Goal: Task Accomplishment & Management: Complete application form

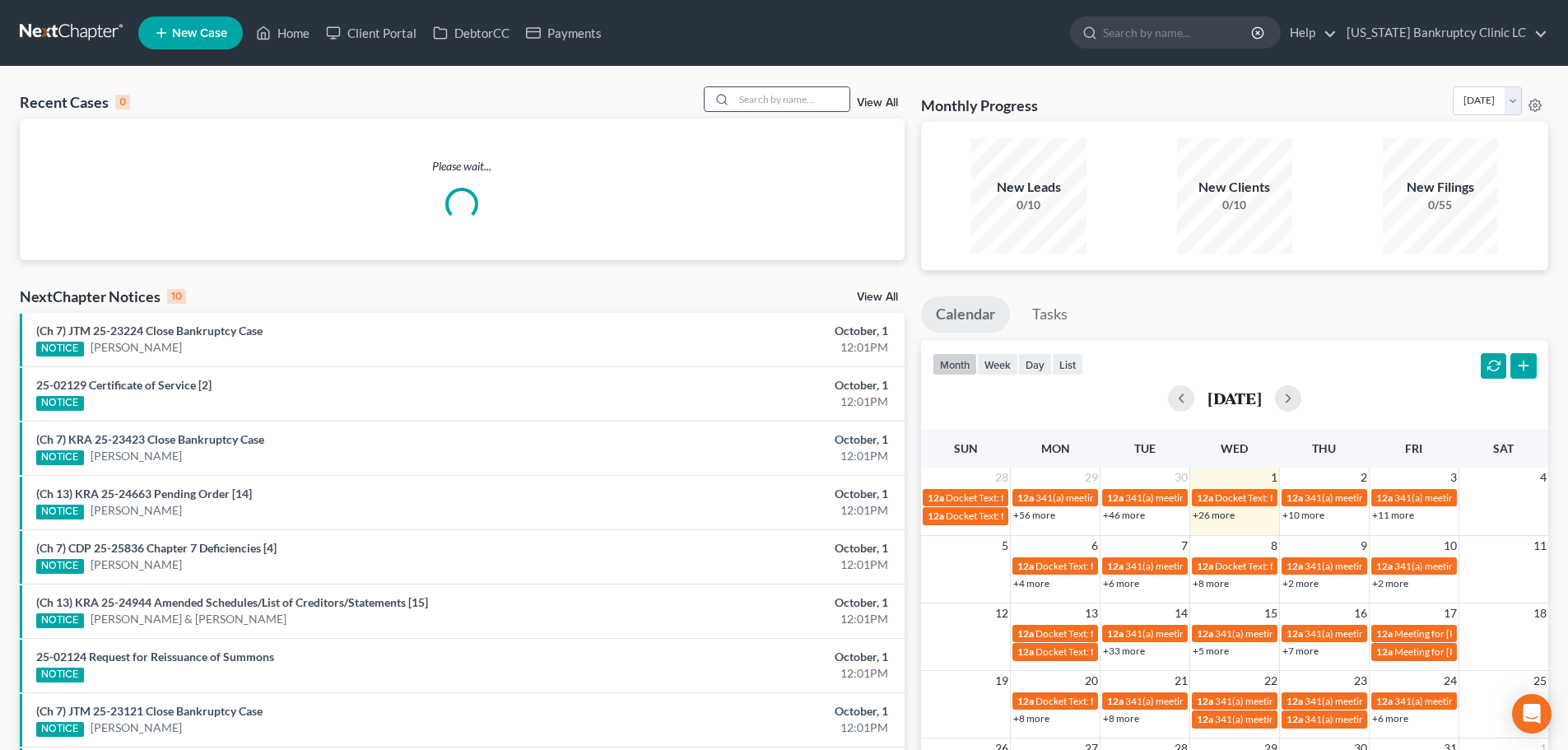
click at [763, 102] on input "search" at bounding box center [791, 99] width 115 height 24
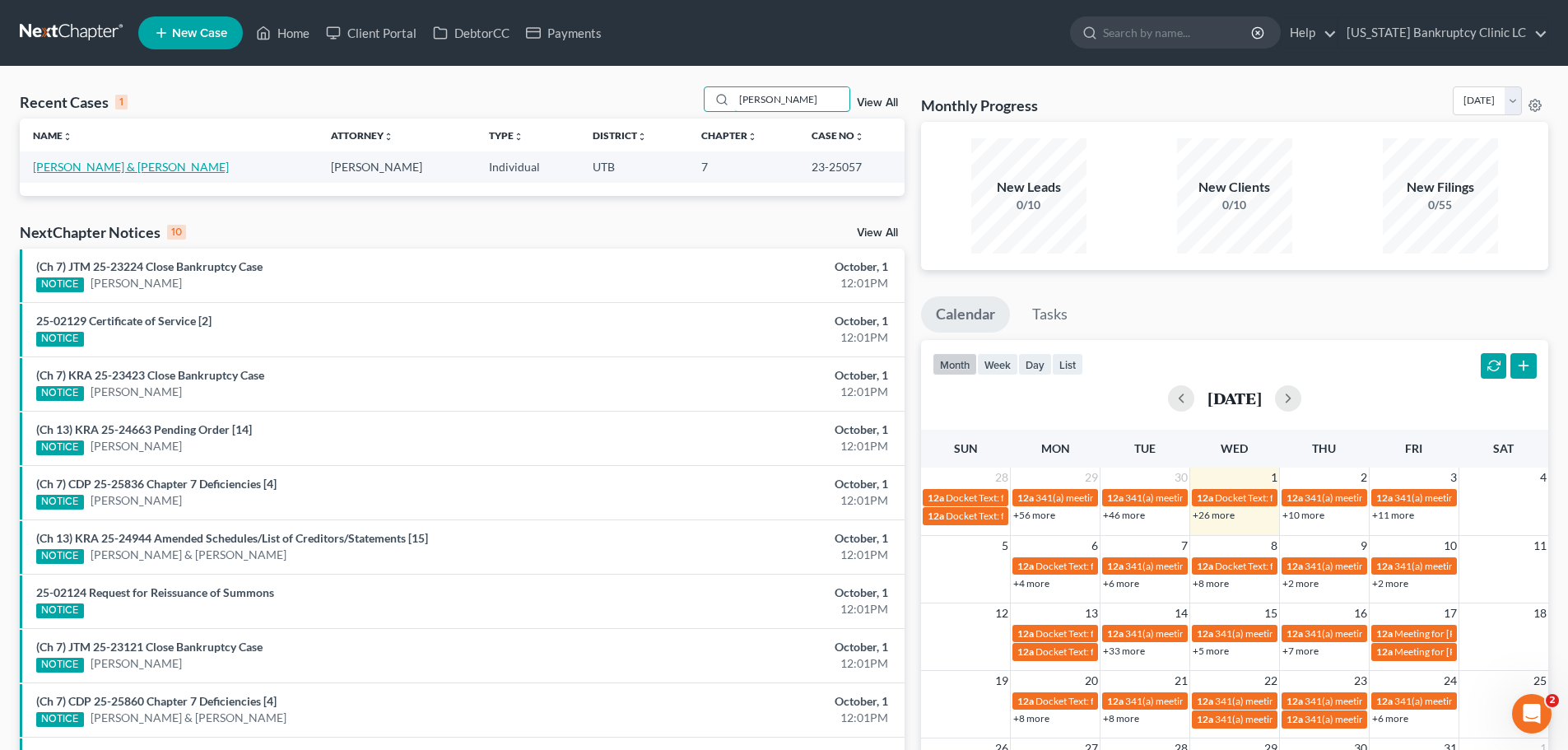
type input "neville"
click at [67, 169] on link "[PERSON_NAME] & [PERSON_NAME]" at bounding box center [131, 166] width 196 height 14
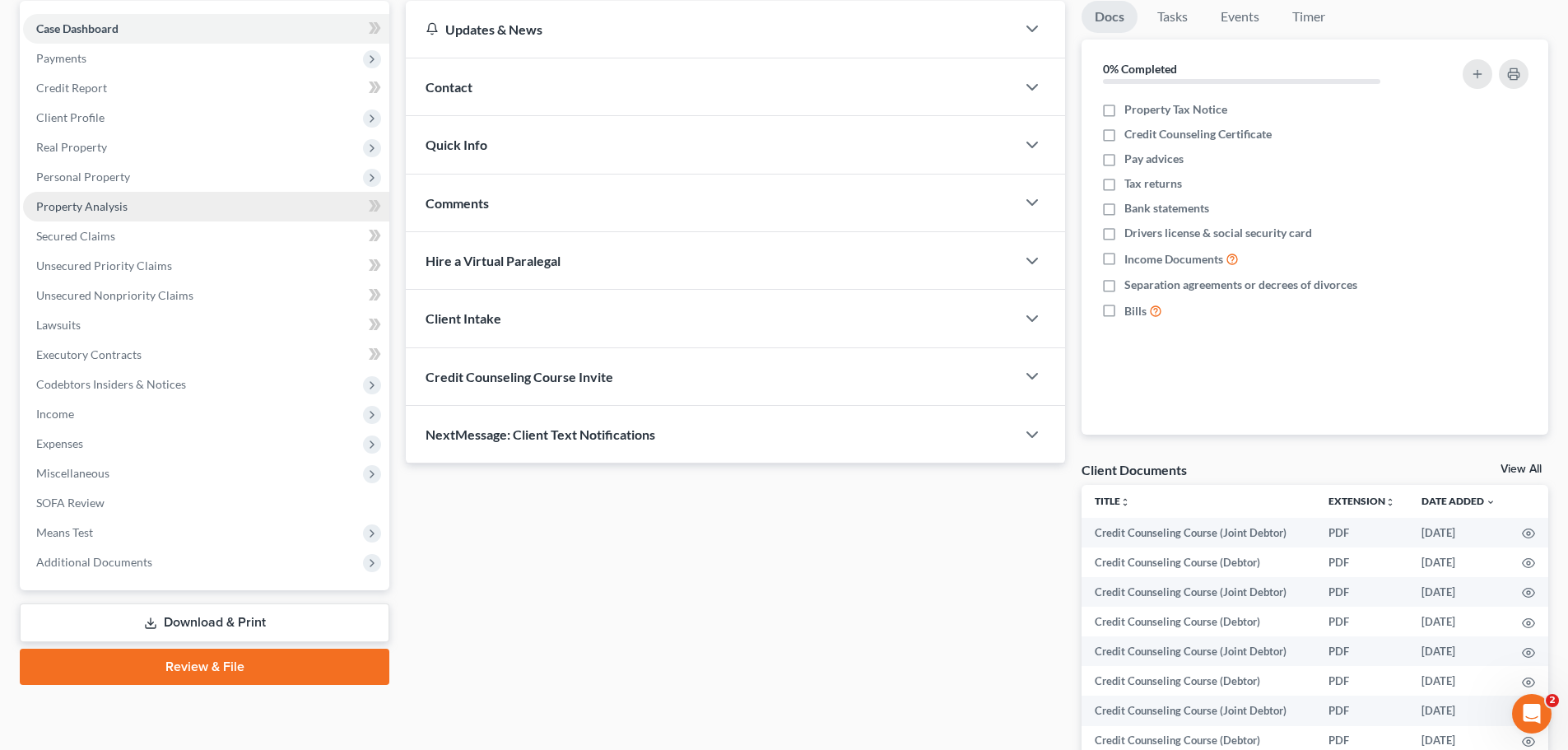
scroll to position [164, 0]
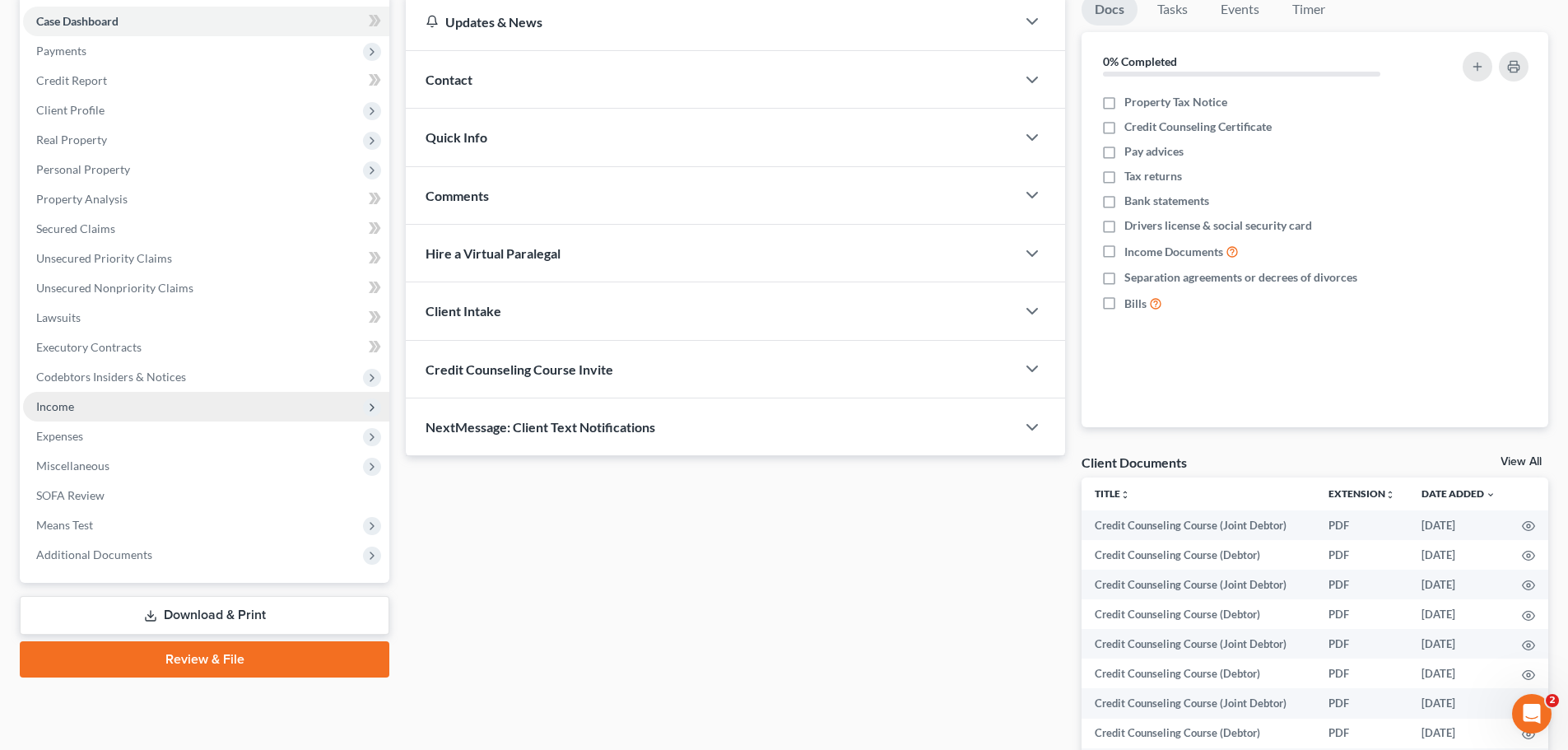
click at [190, 411] on span "Income" at bounding box center [205, 406] width 366 height 29
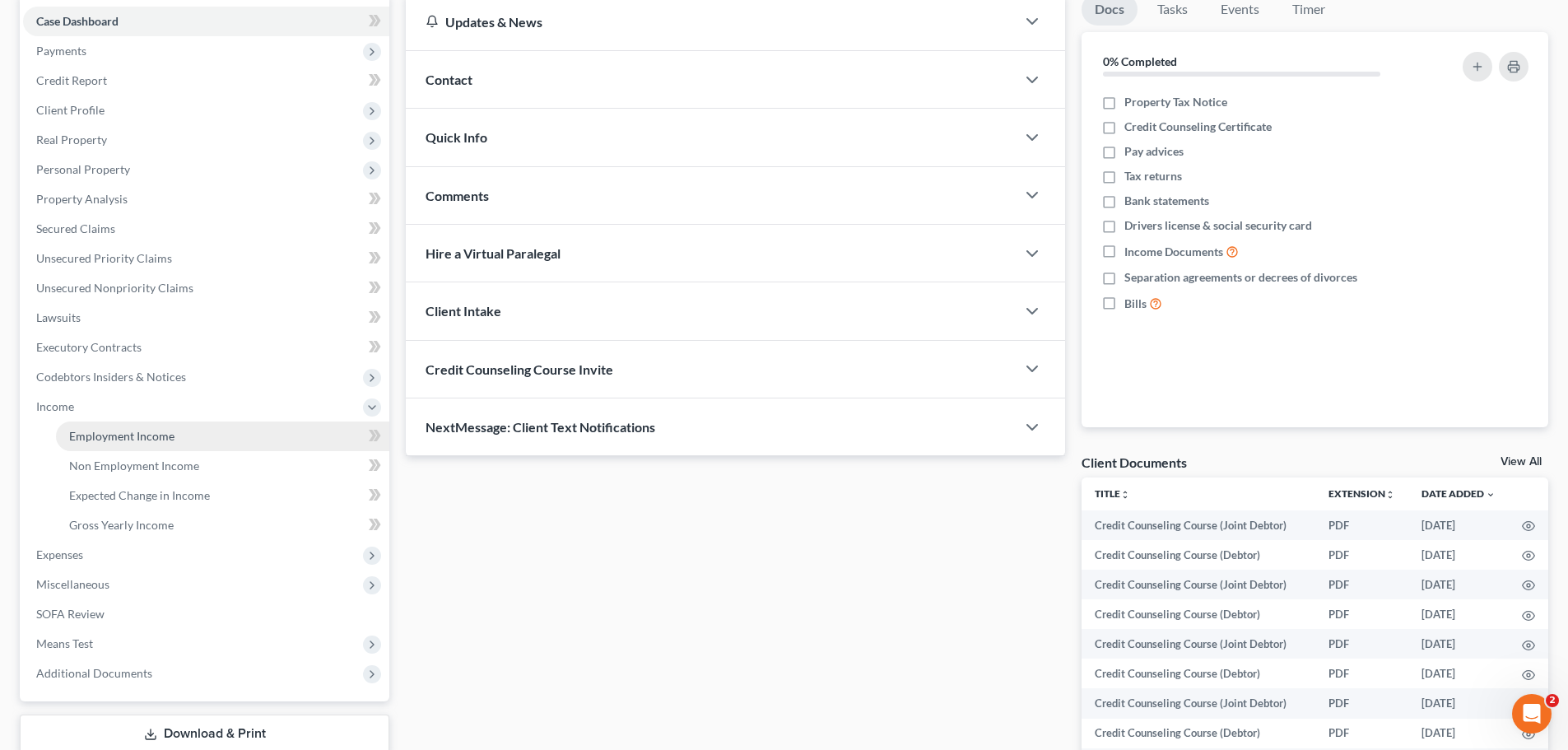
click at [170, 431] on span "Employment Income" at bounding box center [122, 435] width 106 height 14
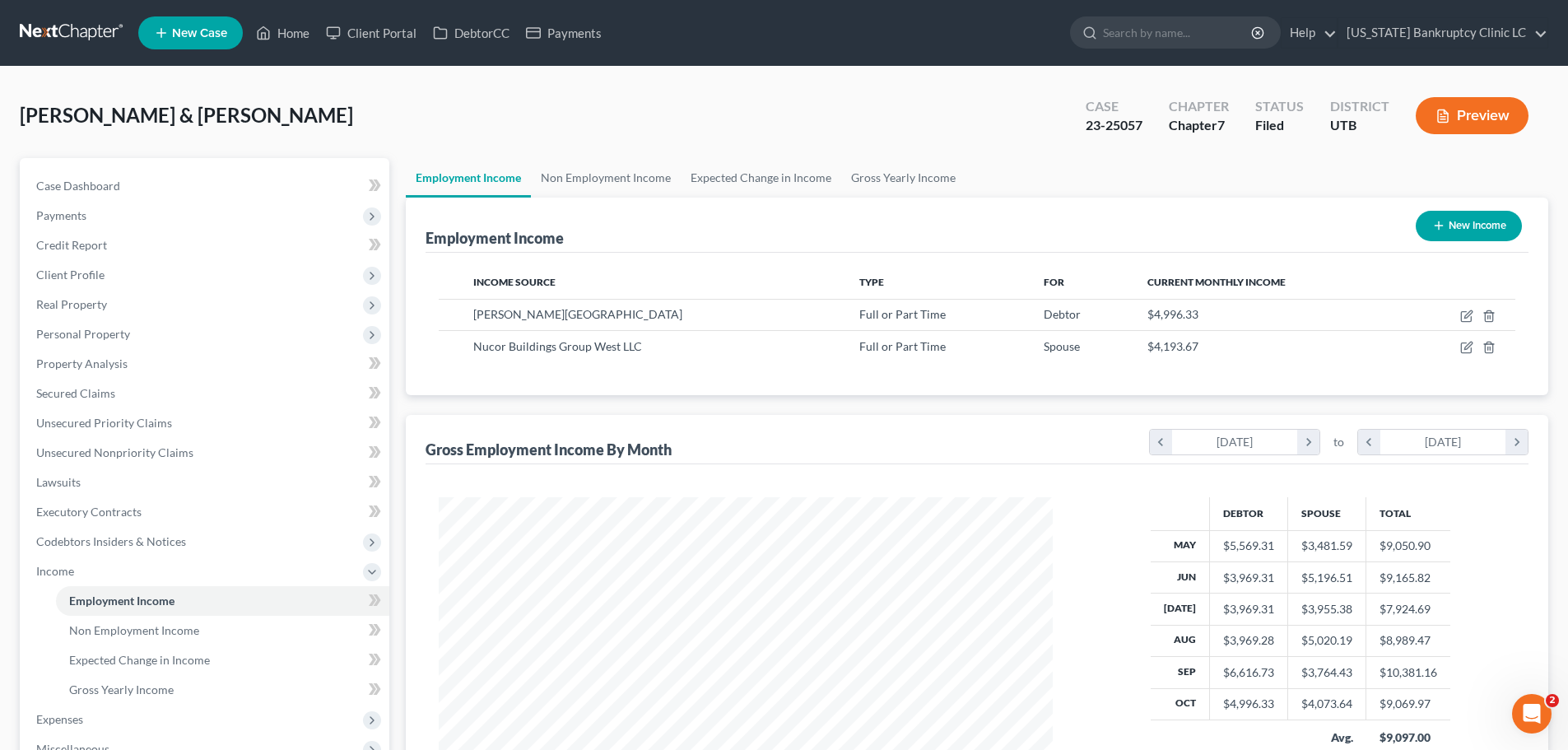
scroll to position [83, 0]
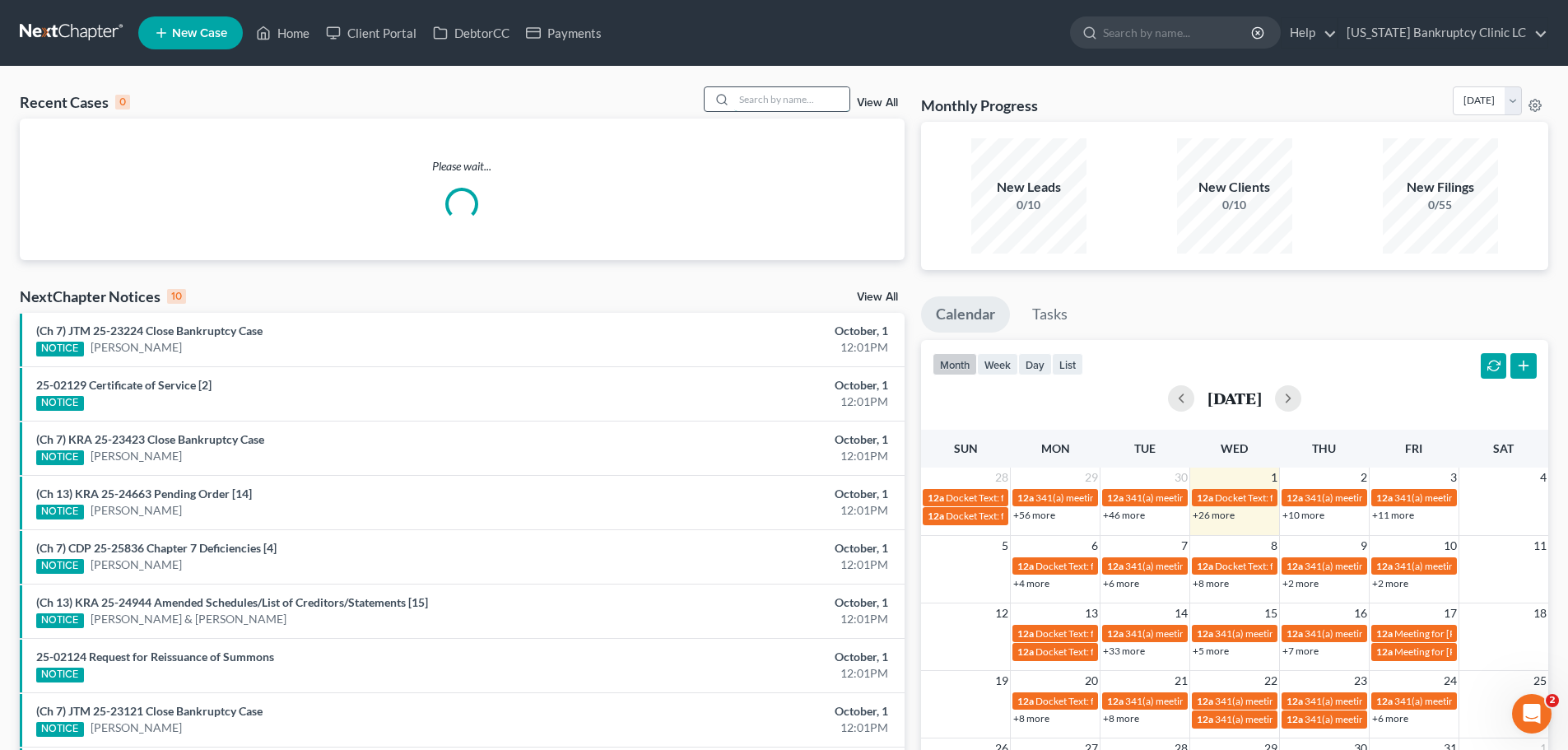
click at [761, 97] on input "search" at bounding box center [791, 99] width 115 height 24
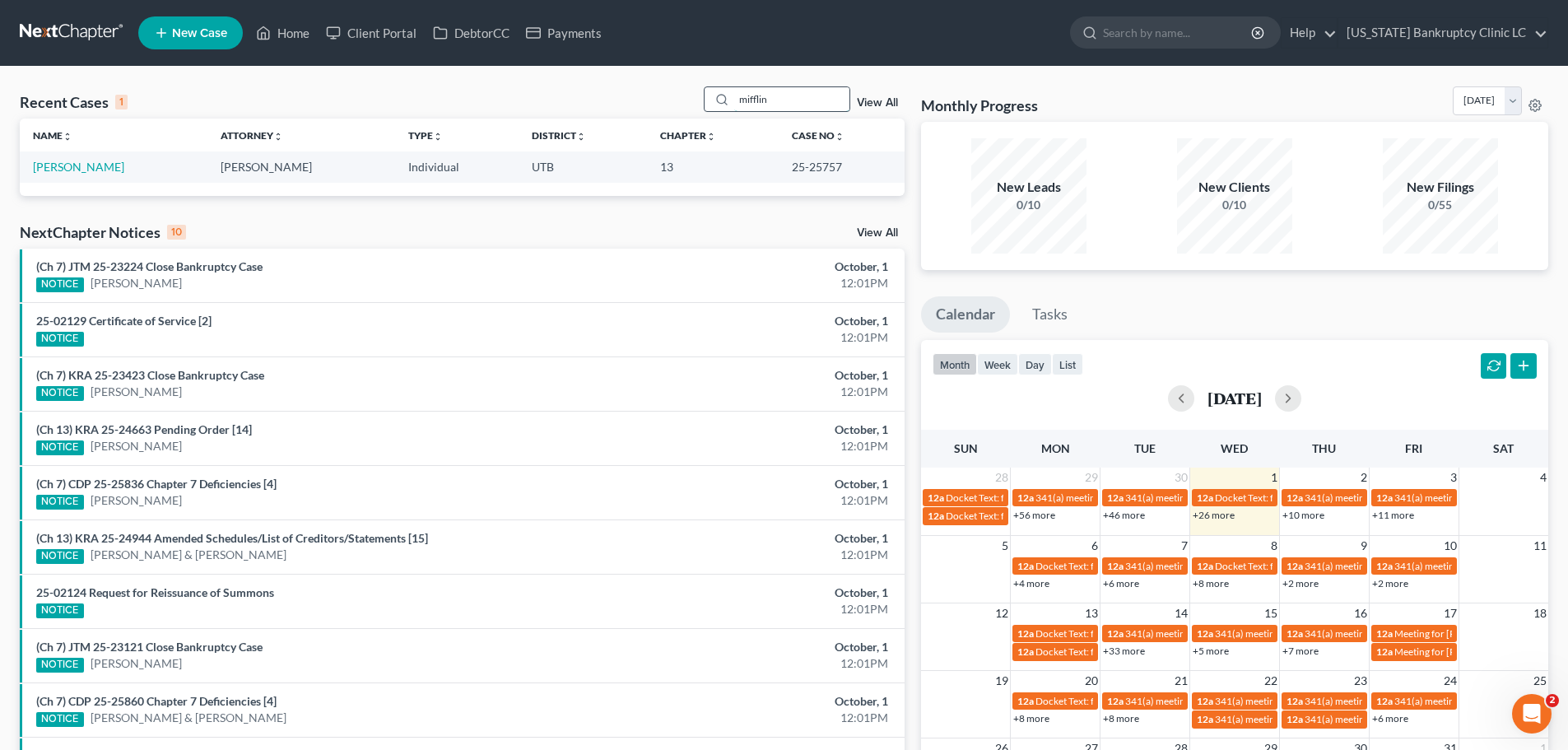
click at [792, 95] on input "mifflin" at bounding box center [791, 99] width 115 height 24
type input "m"
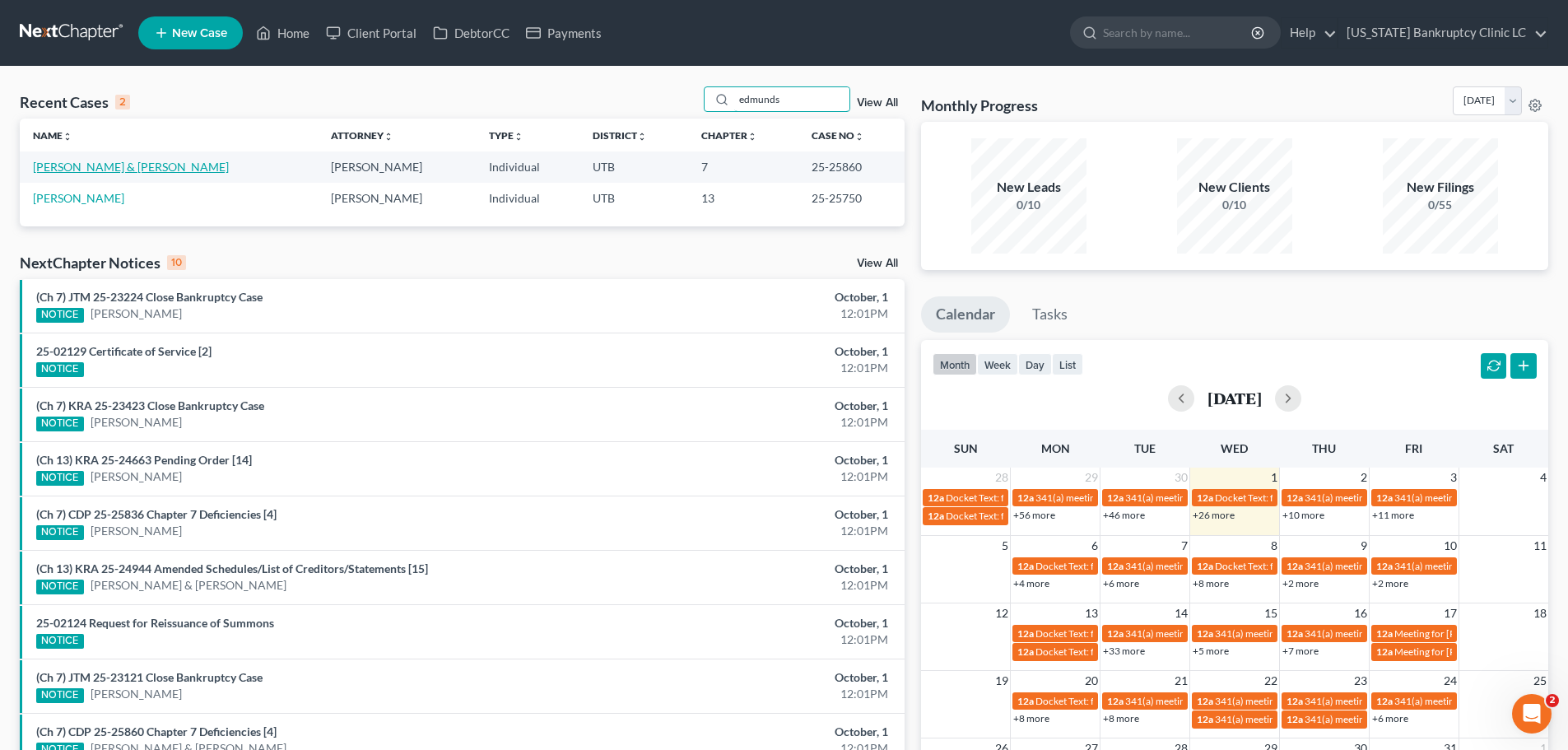
type input "edmunds"
click at [107, 169] on link "[PERSON_NAME] & [PERSON_NAME]" at bounding box center [131, 166] width 196 height 14
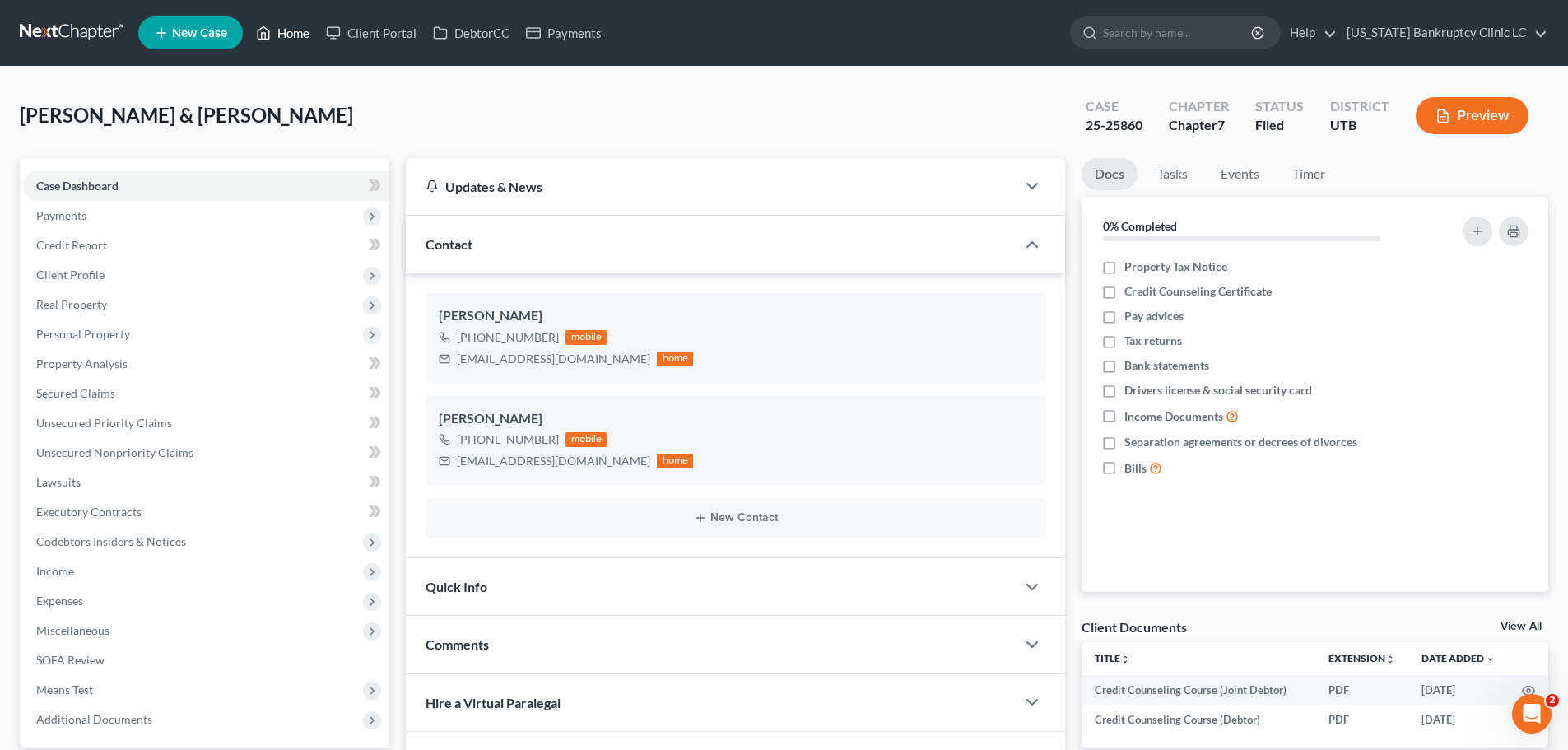
click at [279, 31] on link "Home" at bounding box center [283, 32] width 70 height 29
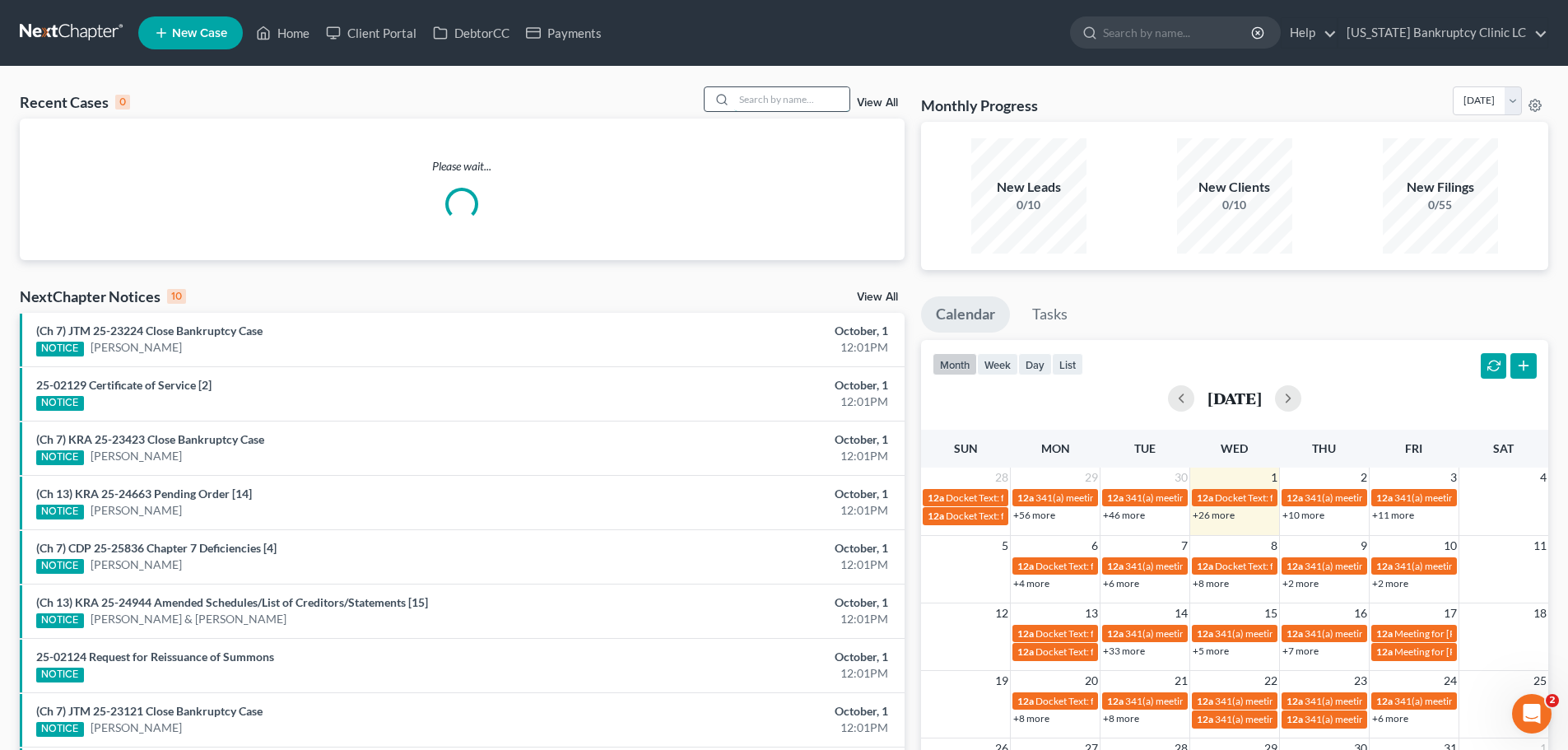
click at [777, 104] on input "search" at bounding box center [791, 99] width 115 height 24
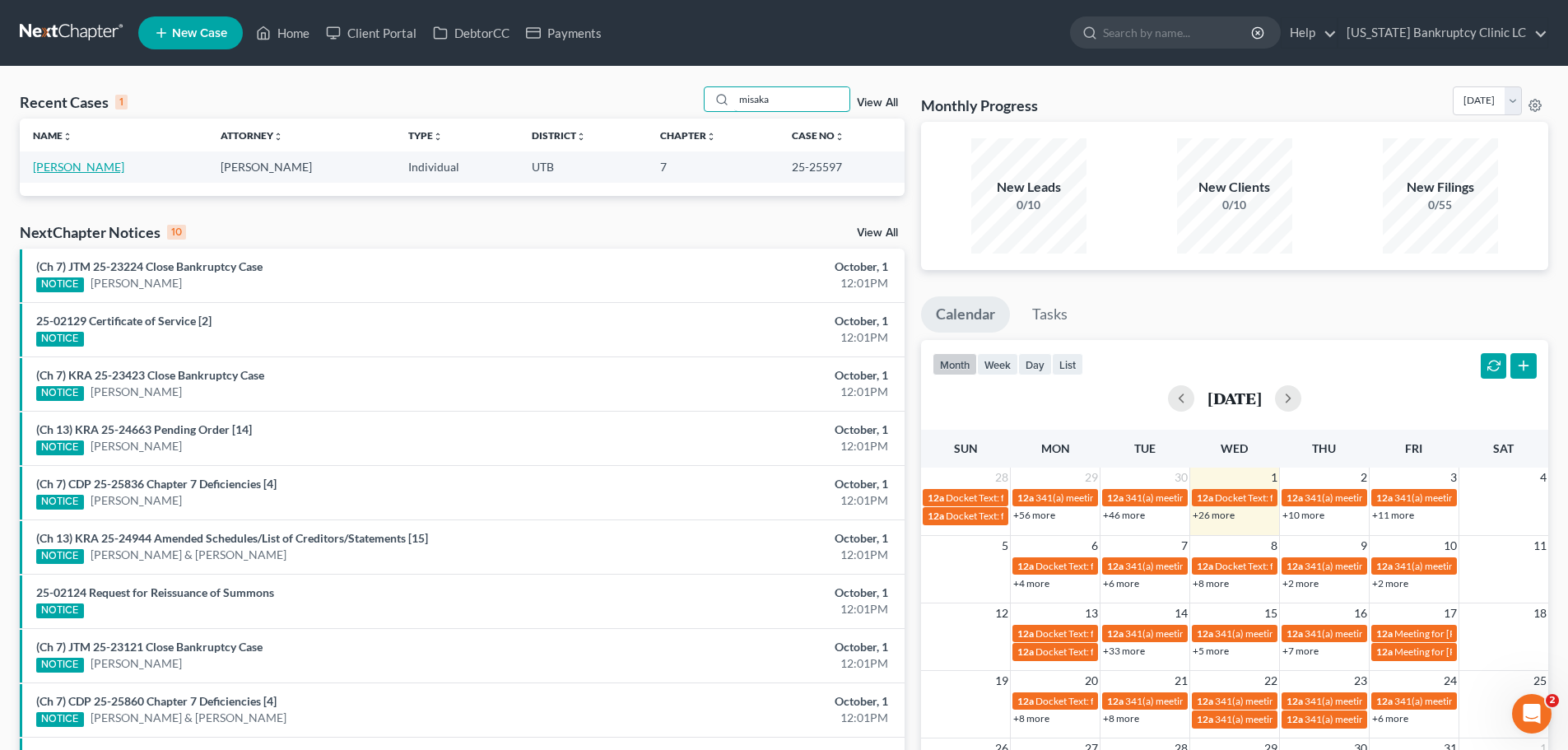
type input "misaka"
click at [47, 169] on link "[PERSON_NAME]" at bounding box center [79, 166] width 91 height 14
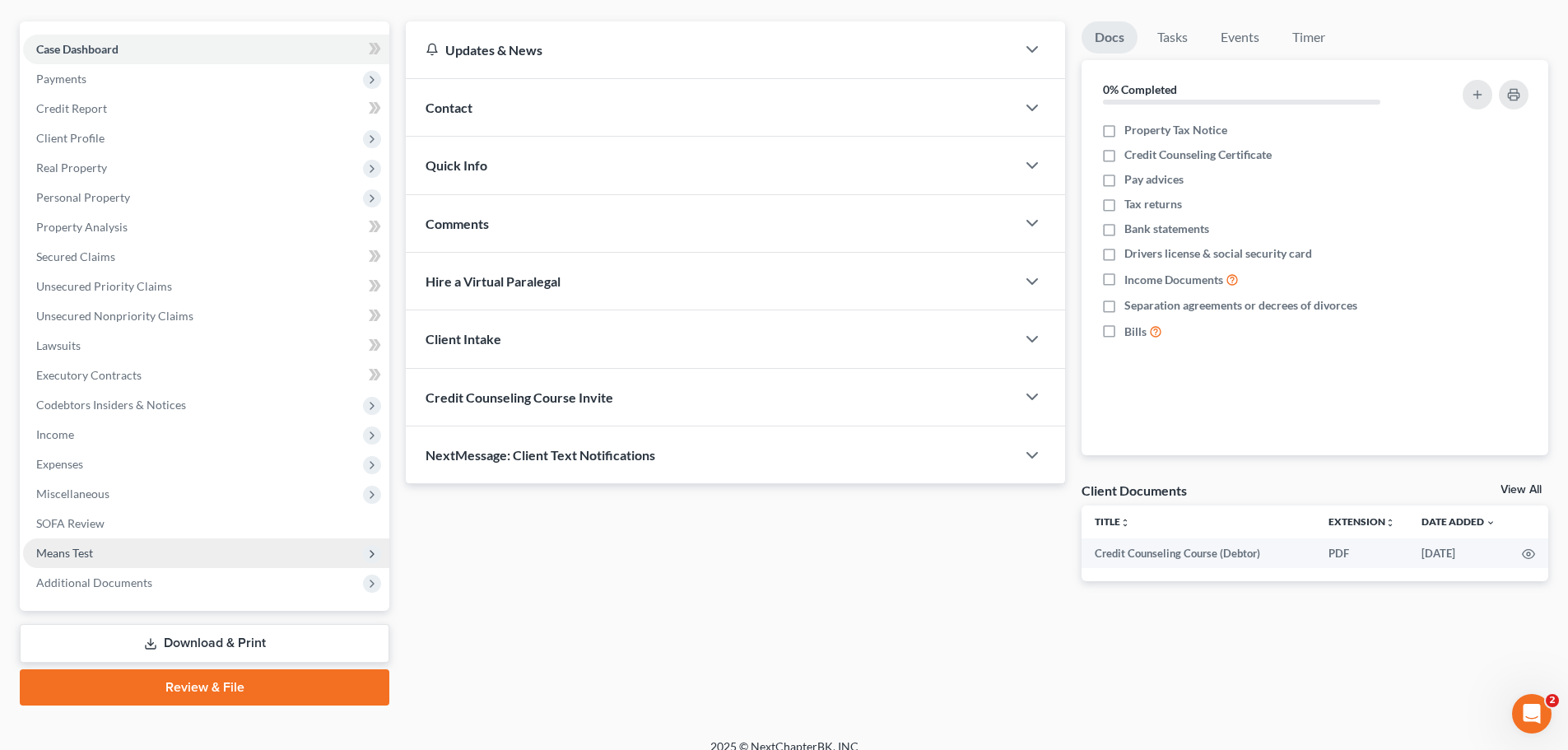
scroll to position [155, 0]
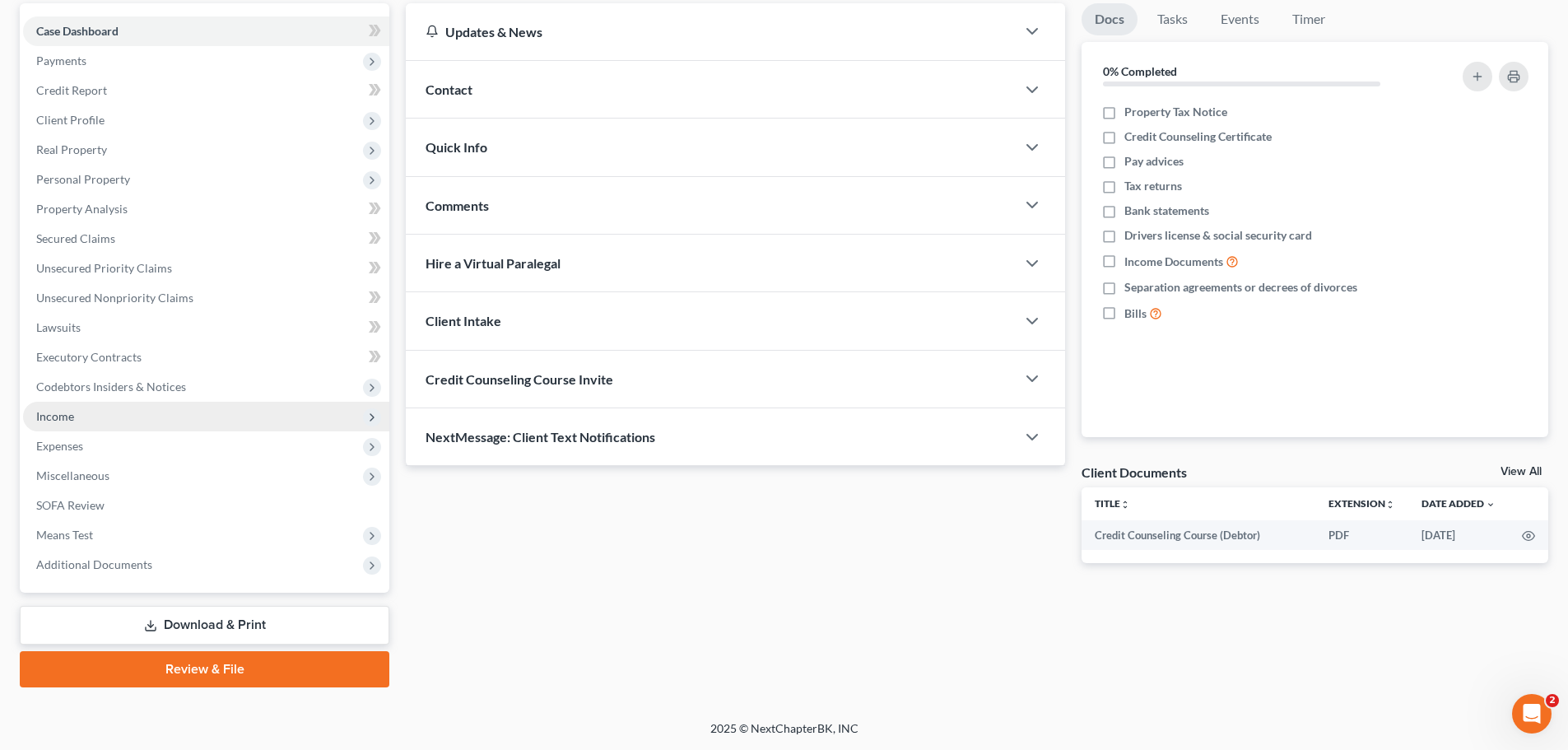
click at [142, 418] on span "Income" at bounding box center [205, 416] width 366 height 29
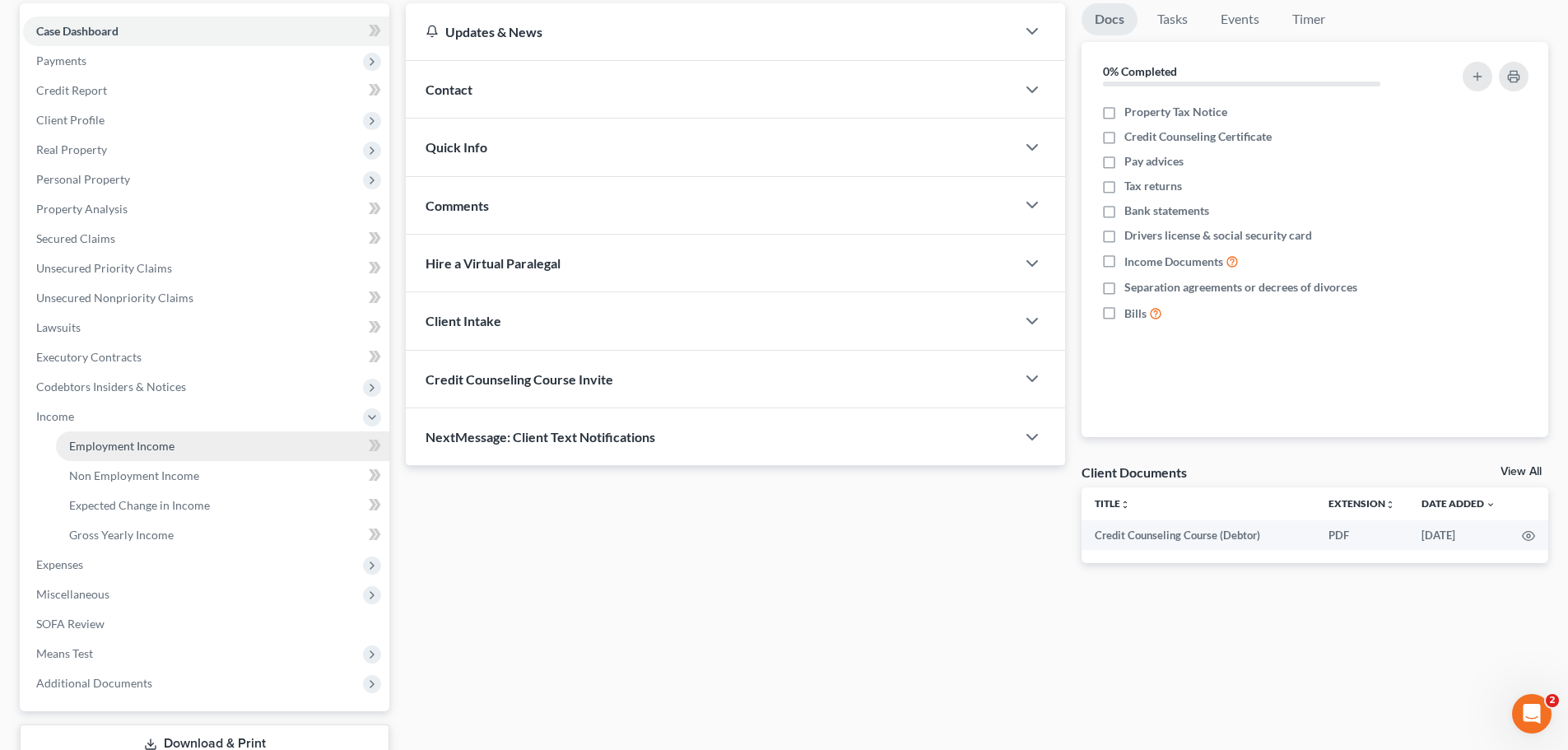
click at [138, 449] on span "Employment Income" at bounding box center [122, 446] width 106 height 14
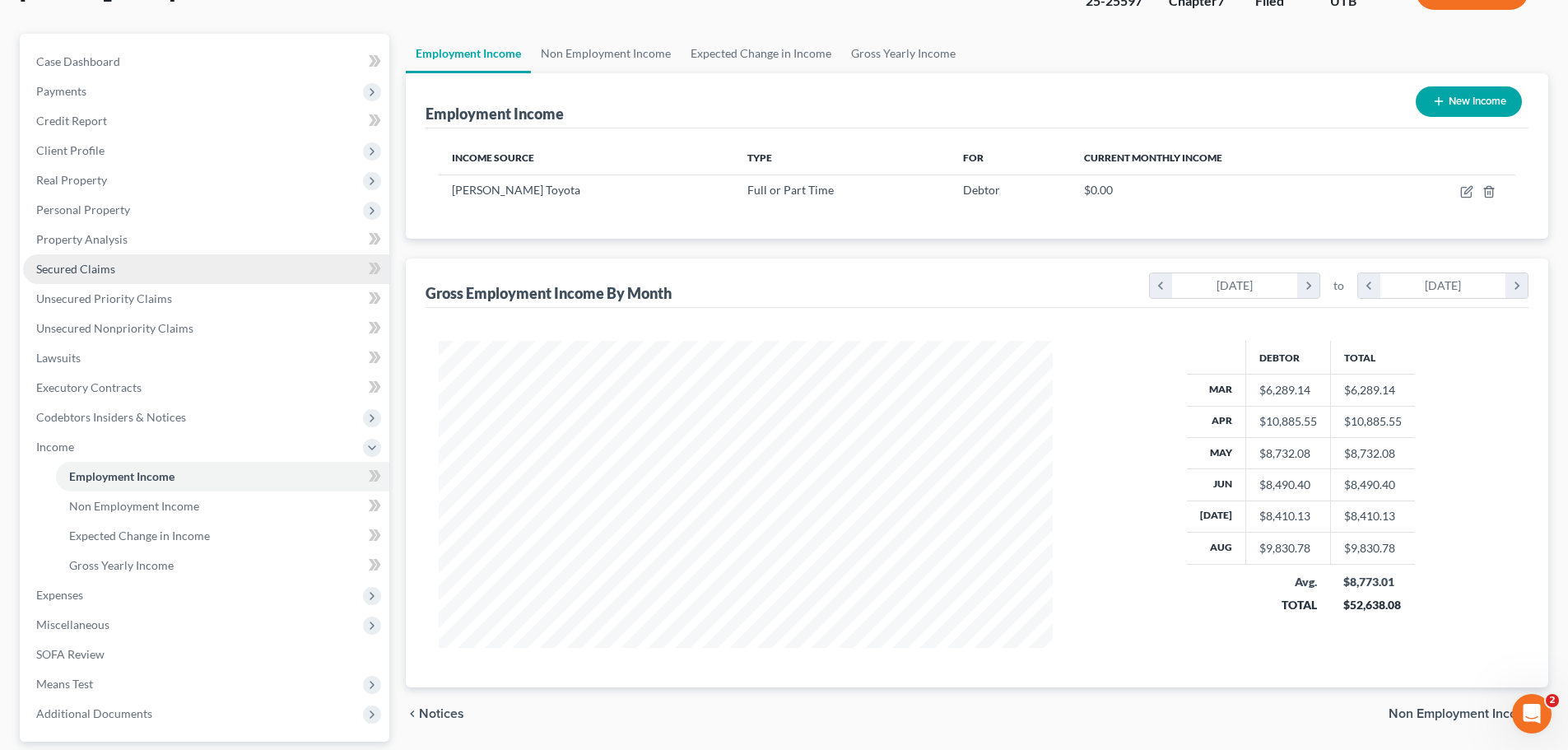
scroll to position [164, 0]
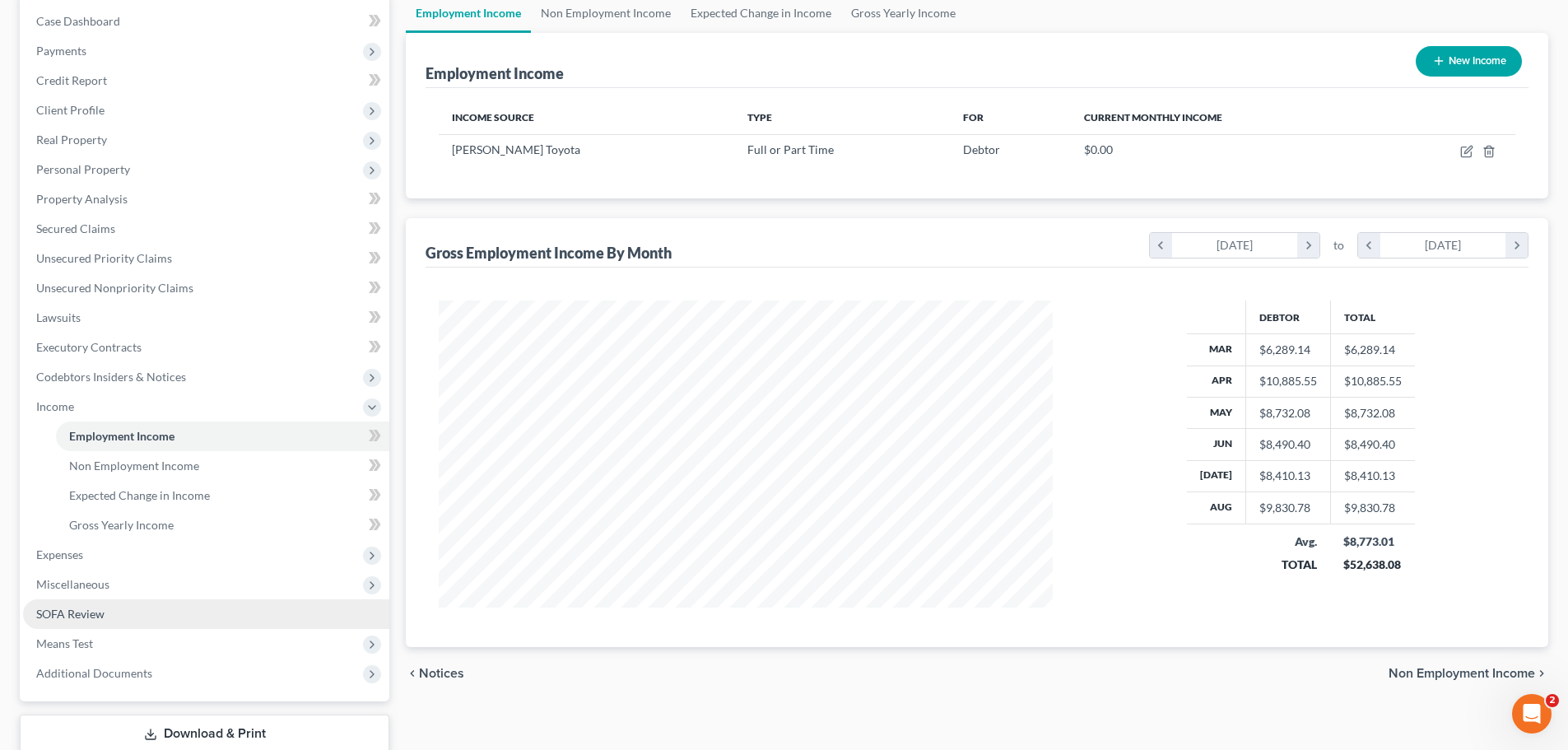
click at [86, 606] on span "SOFA Review" at bounding box center [70, 613] width 68 height 14
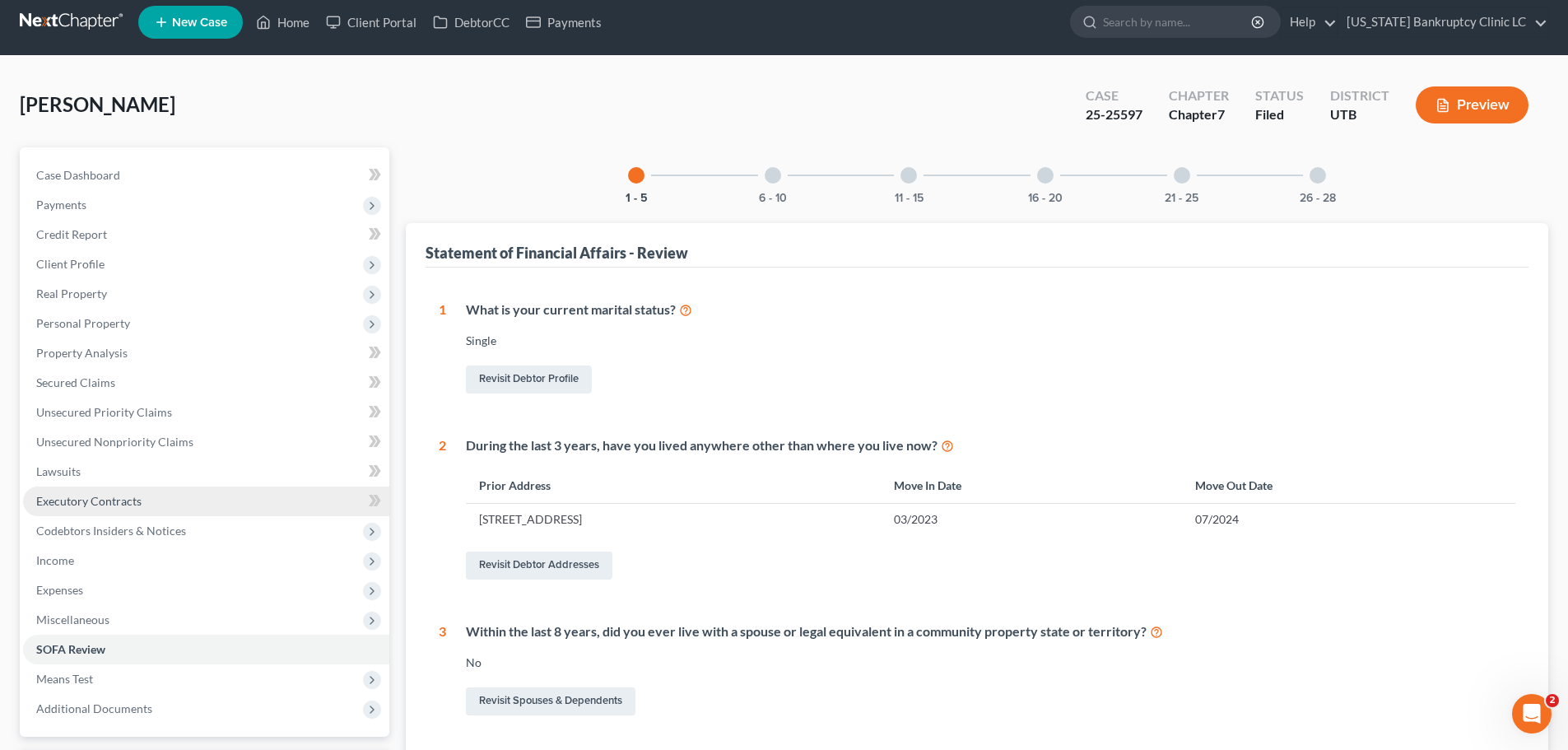
scroll to position [83, 0]
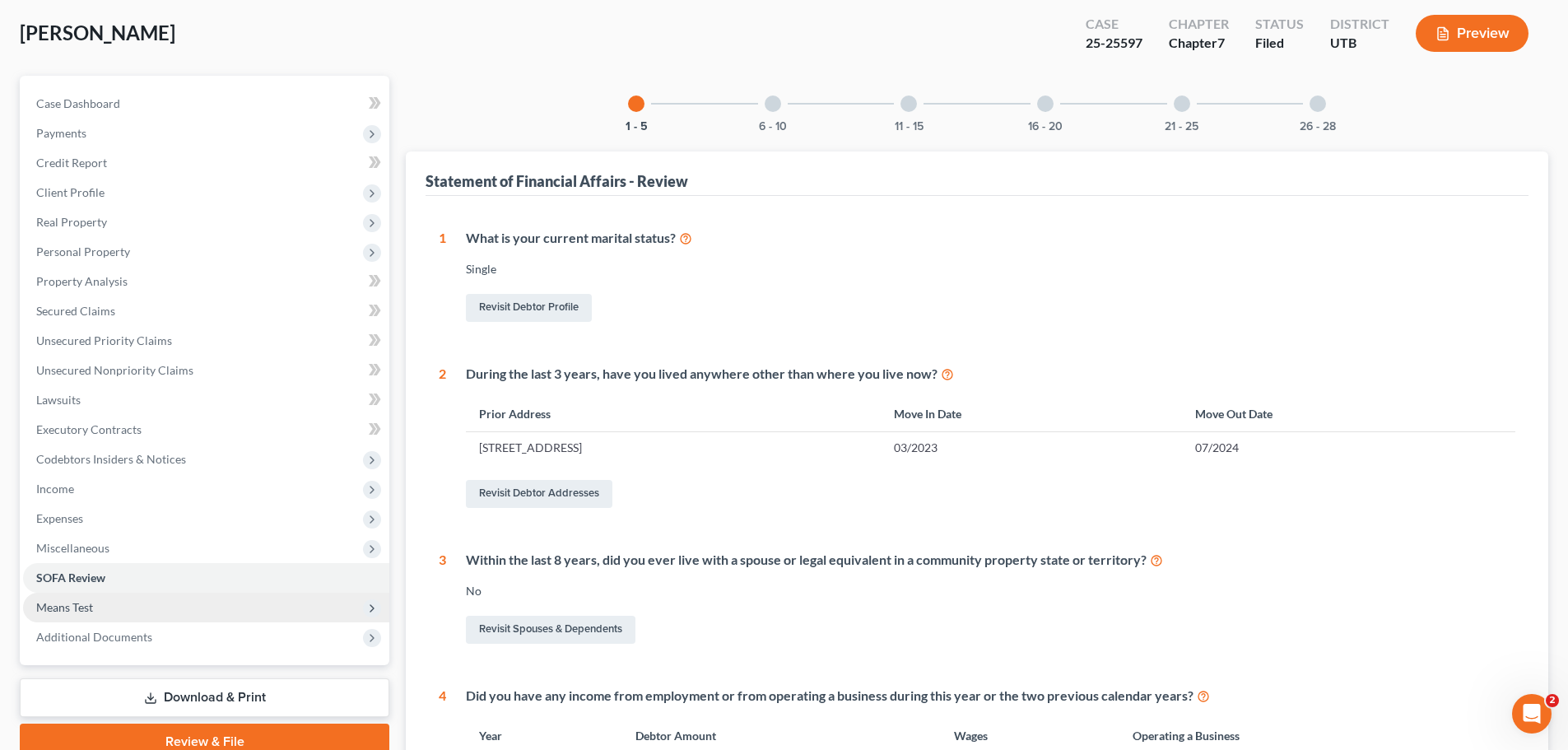
click at [71, 610] on span "Means Test" at bounding box center [65, 606] width 57 height 14
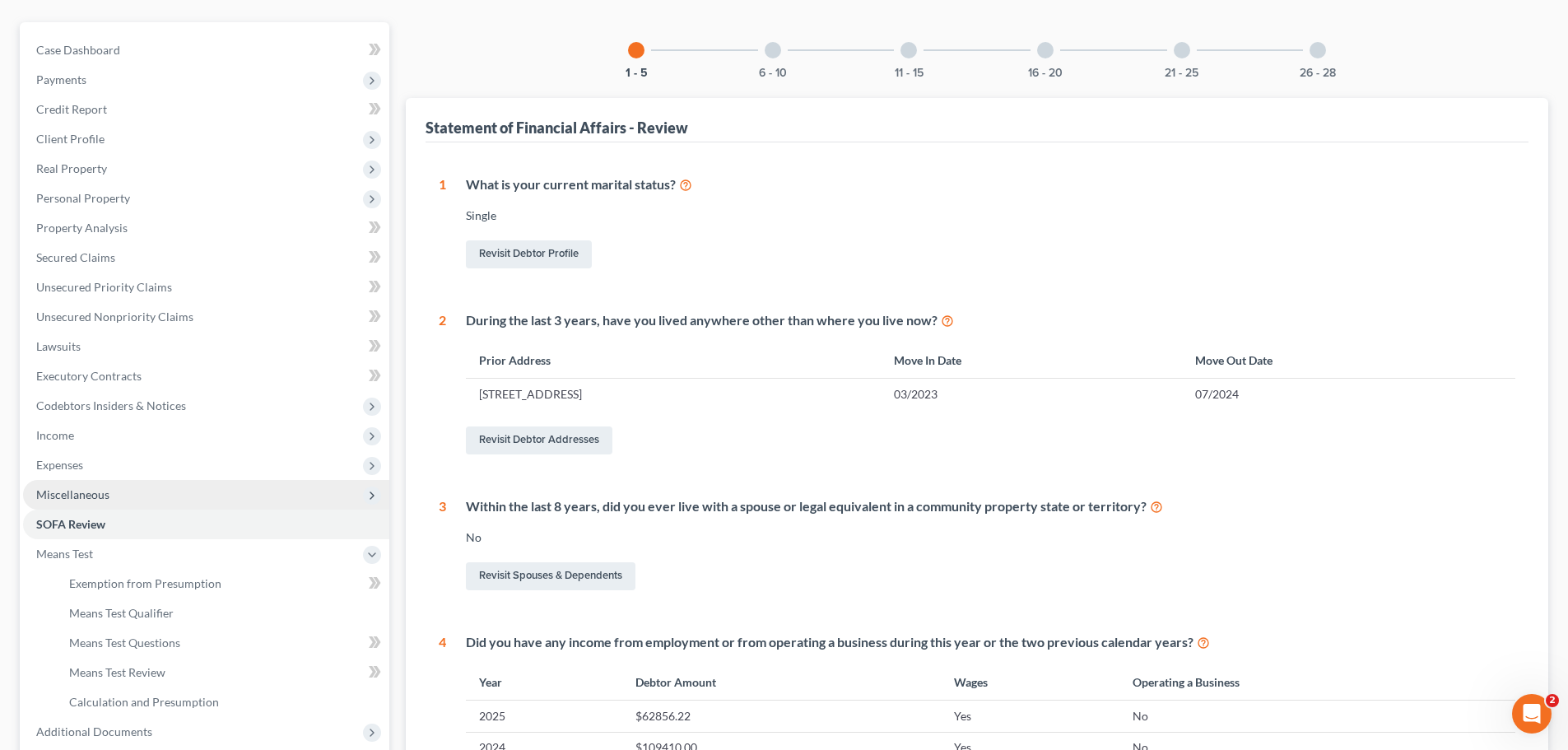
scroll to position [164, 0]
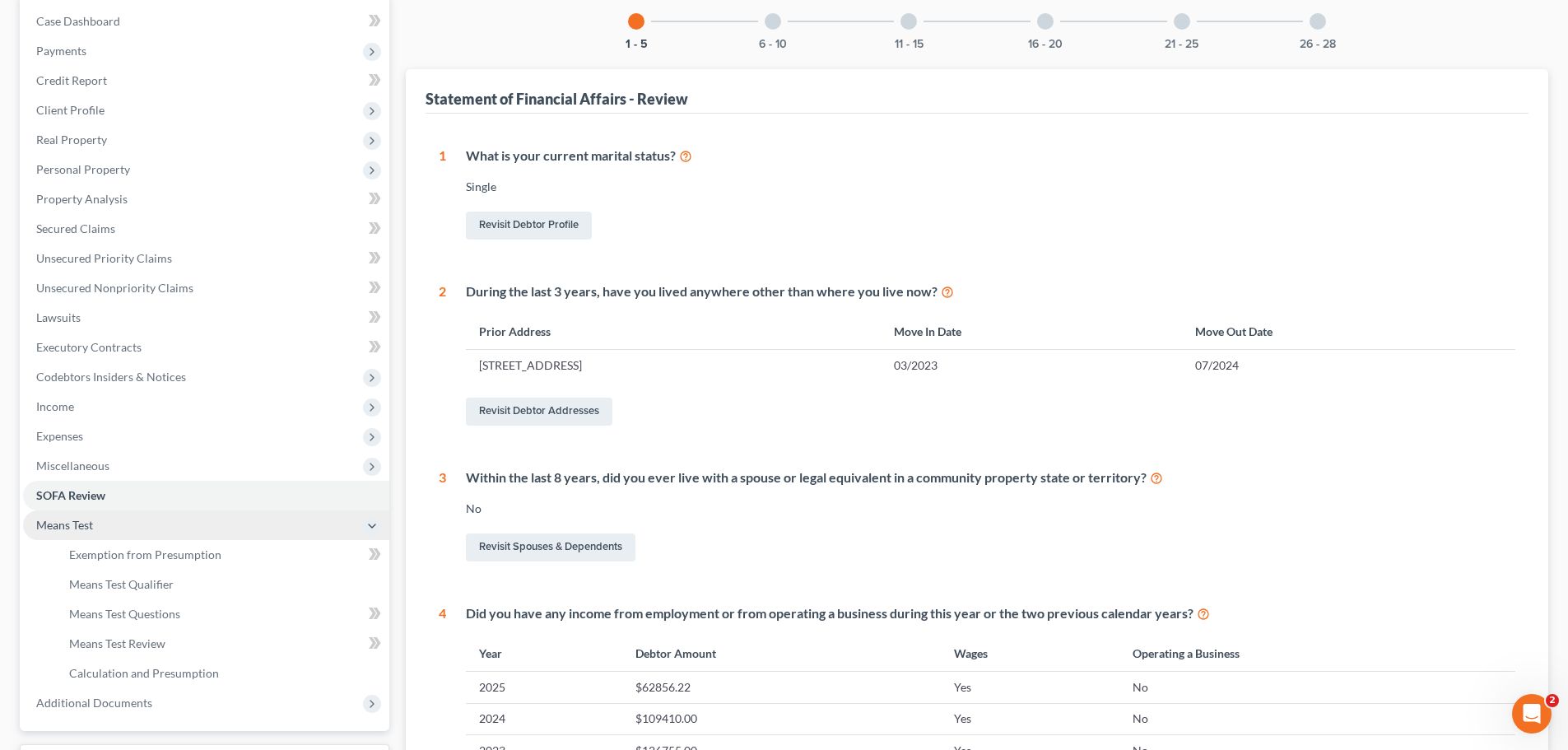
click at [134, 530] on span "Means Test" at bounding box center [205, 525] width 366 height 29
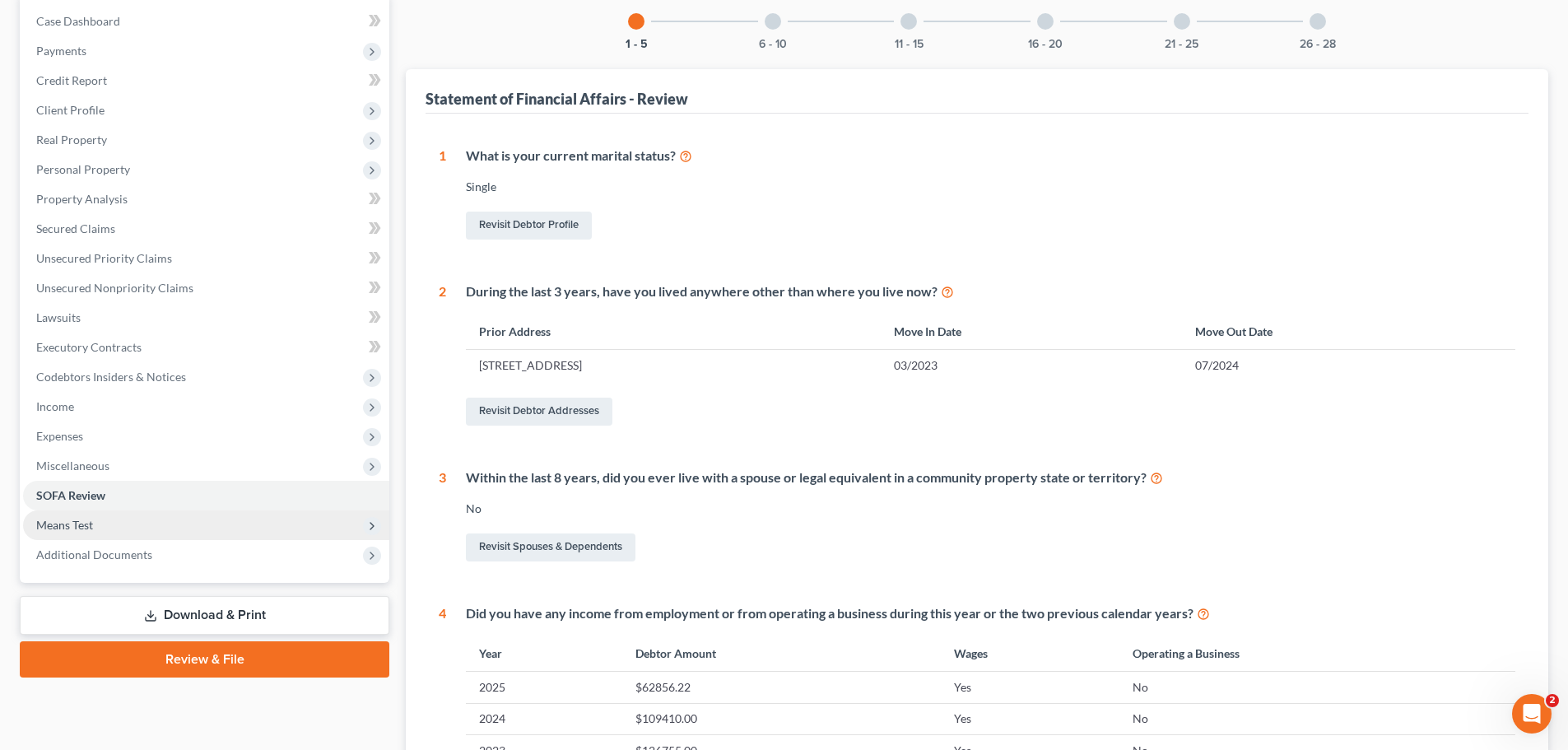
click at [134, 530] on span "Means Test" at bounding box center [205, 525] width 366 height 29
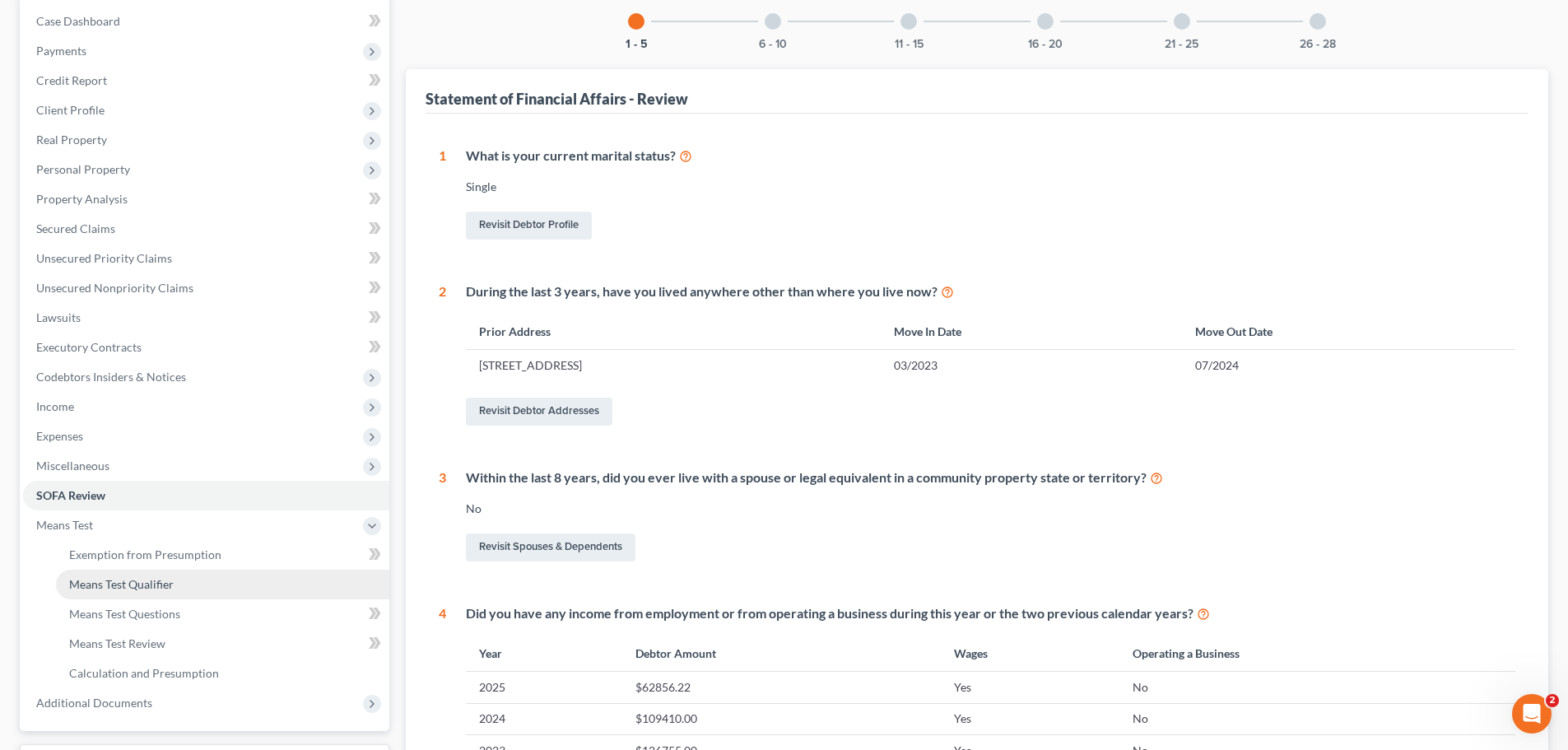
click at [98, 586] on span "Means Test Qualifier" at bounding box center [122, 584] width 105 height 14
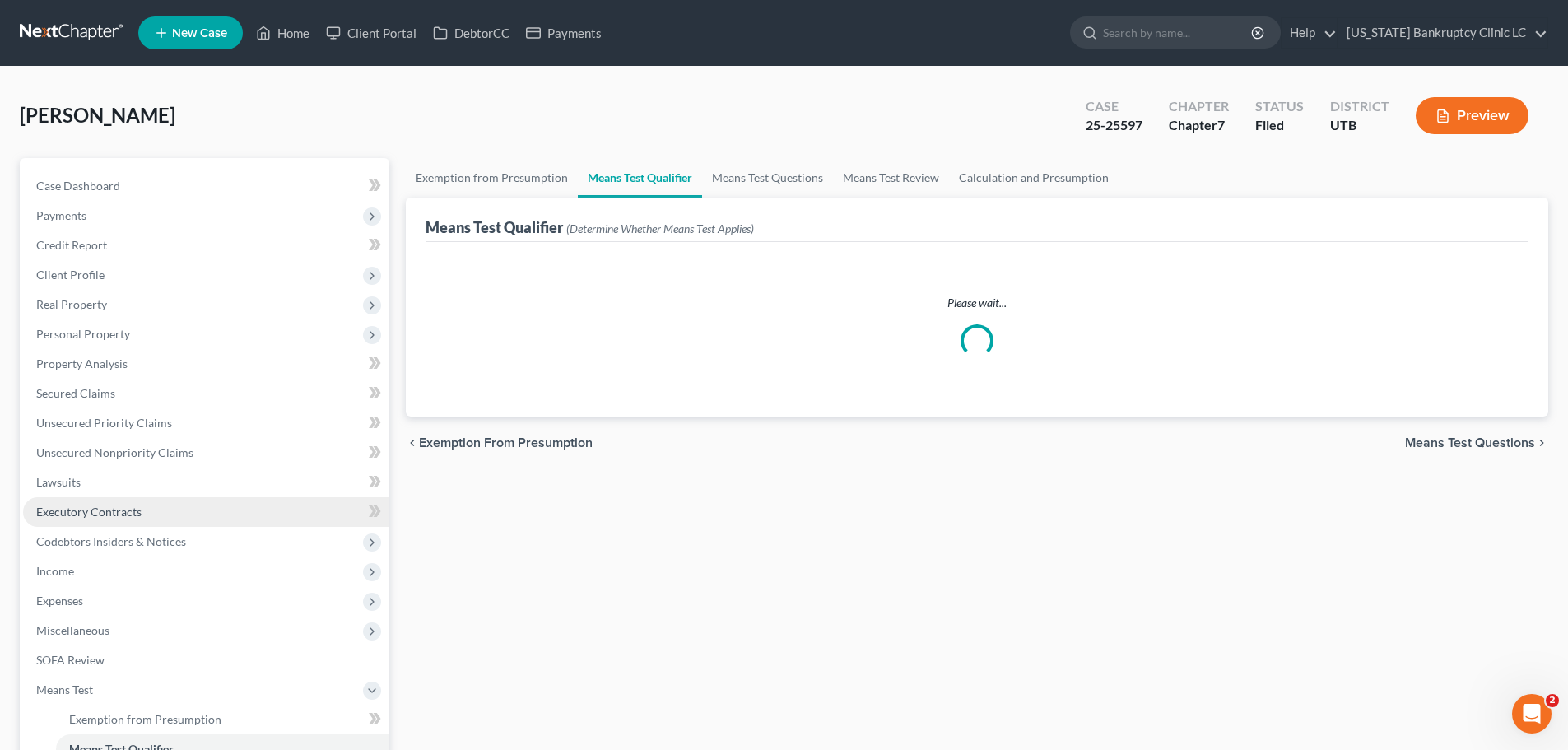
scroll to position [83, 0]
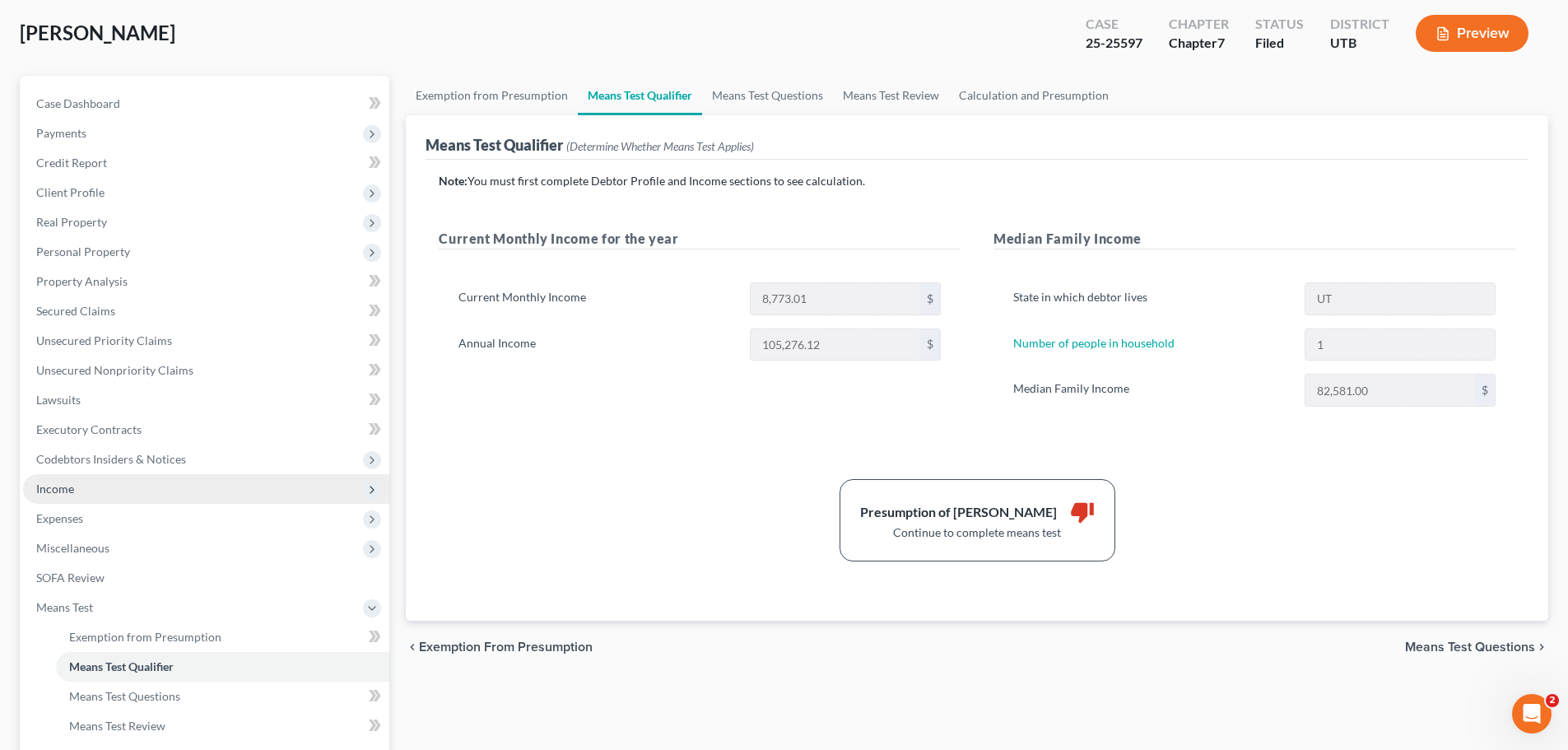
click at [143, 490] on span "Income" at bounding box center [205, 489] width 366 height 29
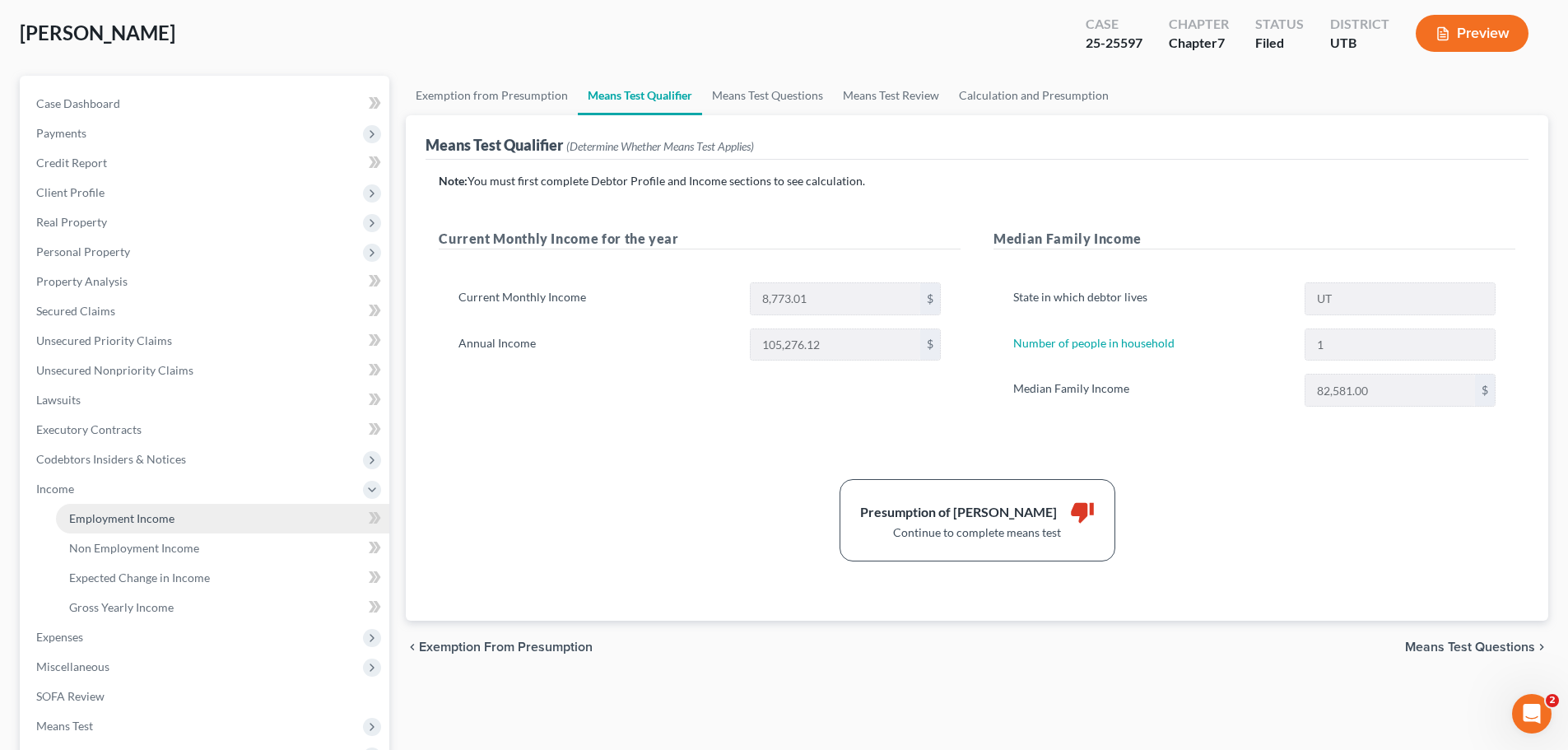
click at [142, 514] on span "Employment Income" at bounding box center [122, 518] width 106 height 14
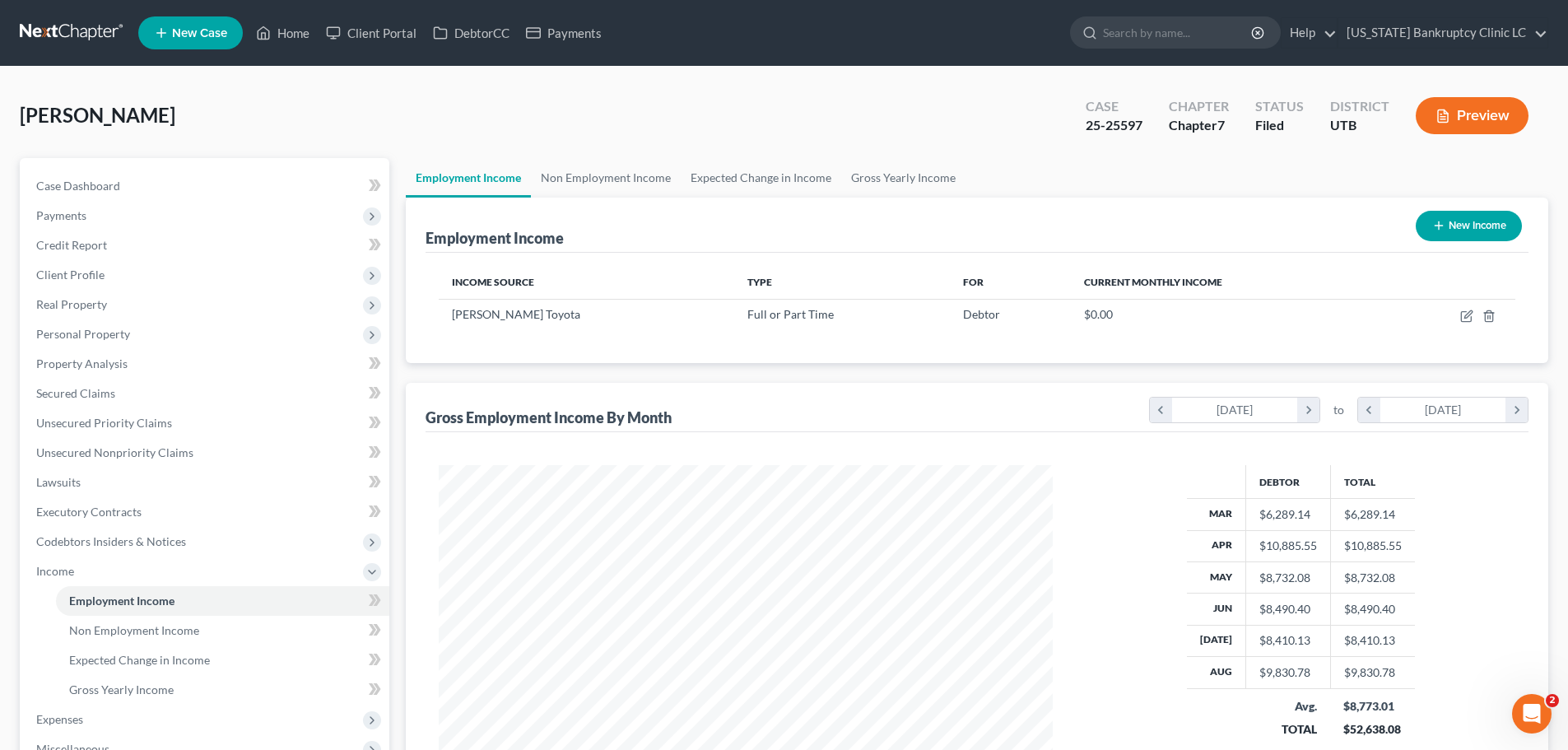
scroll to position [307, 648]
click at [72, 571] on span "Income" at bounding box center [55, 570] width 38 height 14
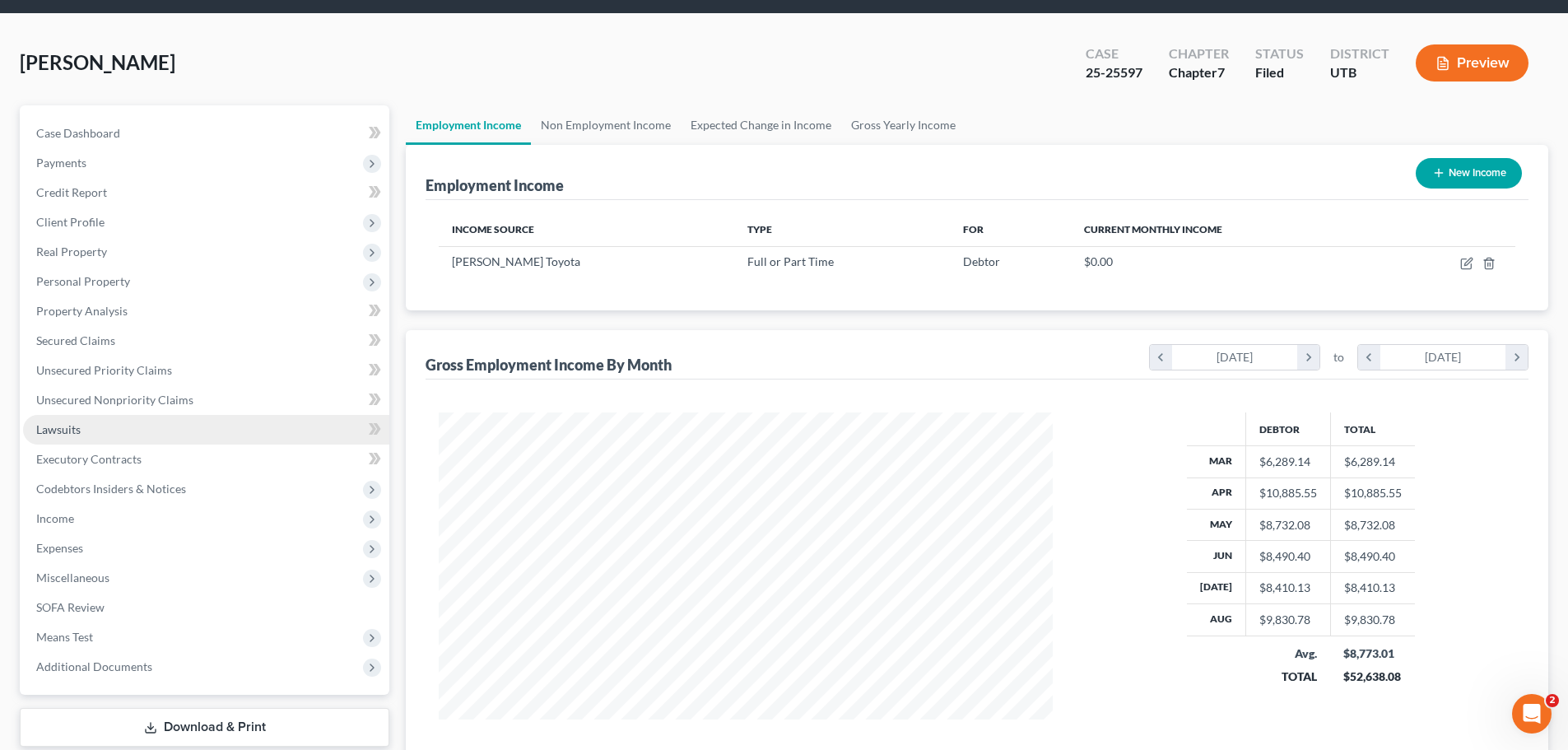
scroll to position [83, 0]
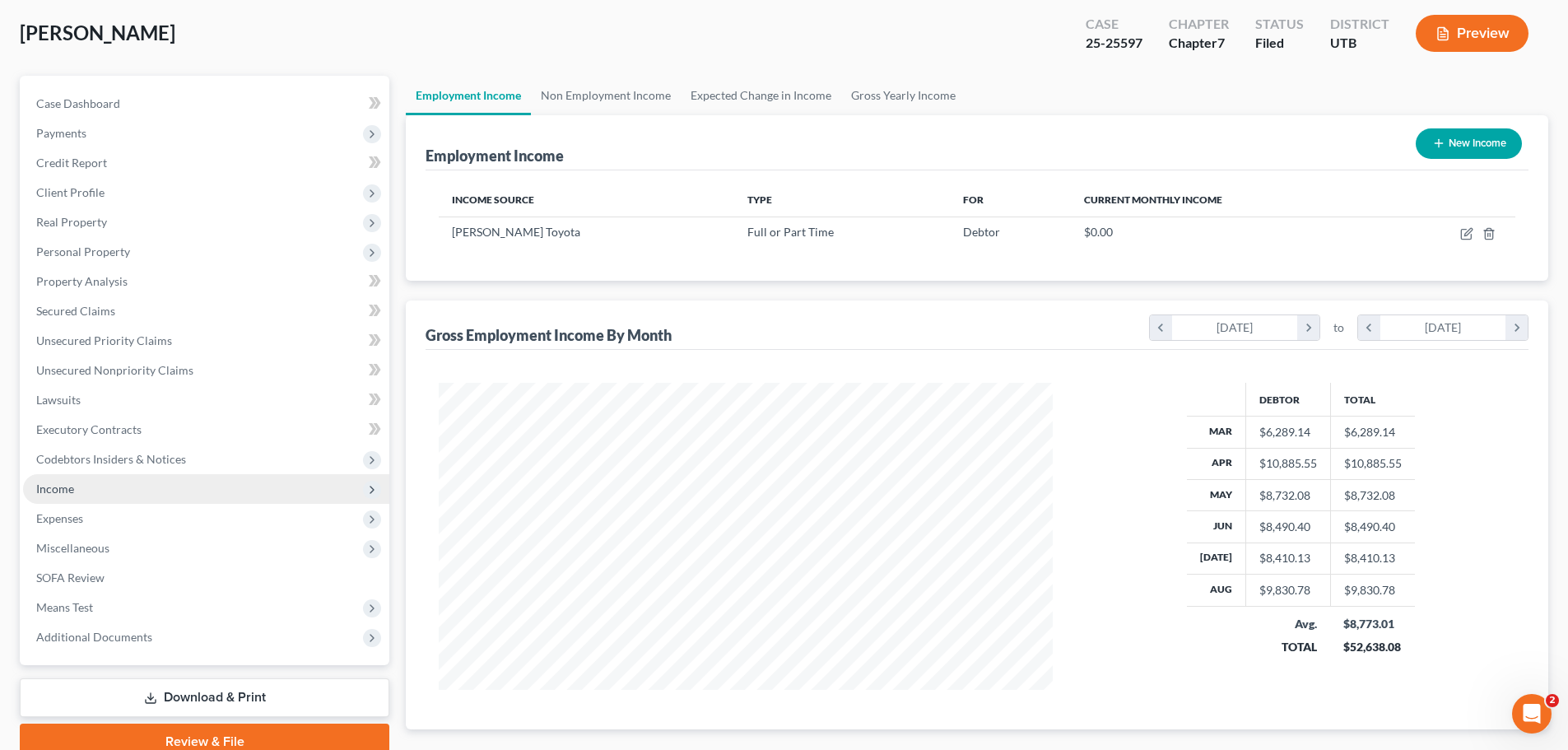
click at [110, 494] on span "Income" at bounding box center [205, 489] width 366 height 29
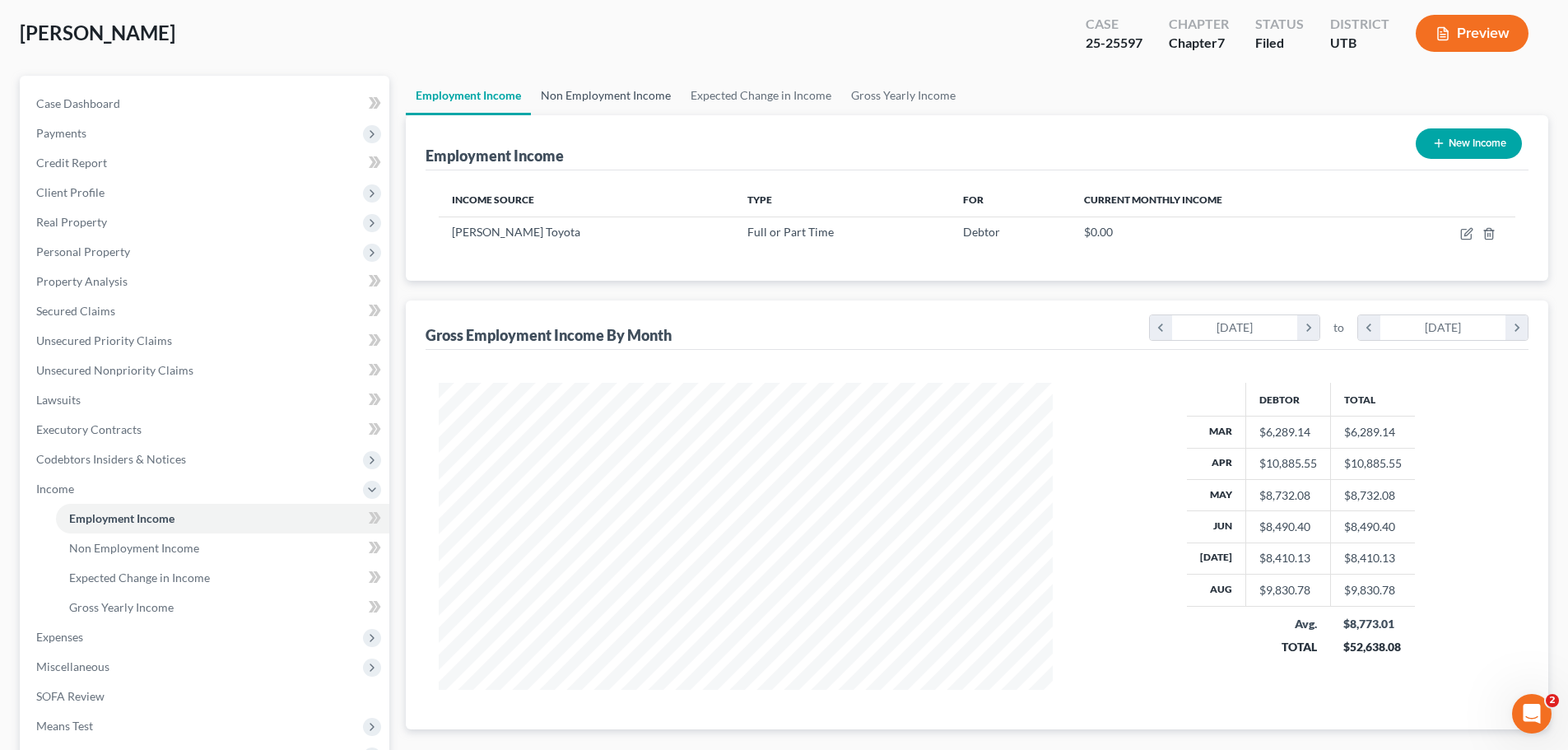
click at [599, 96] on link "Non Employment Income" at bounding box center [606, 96] width 150 height 40
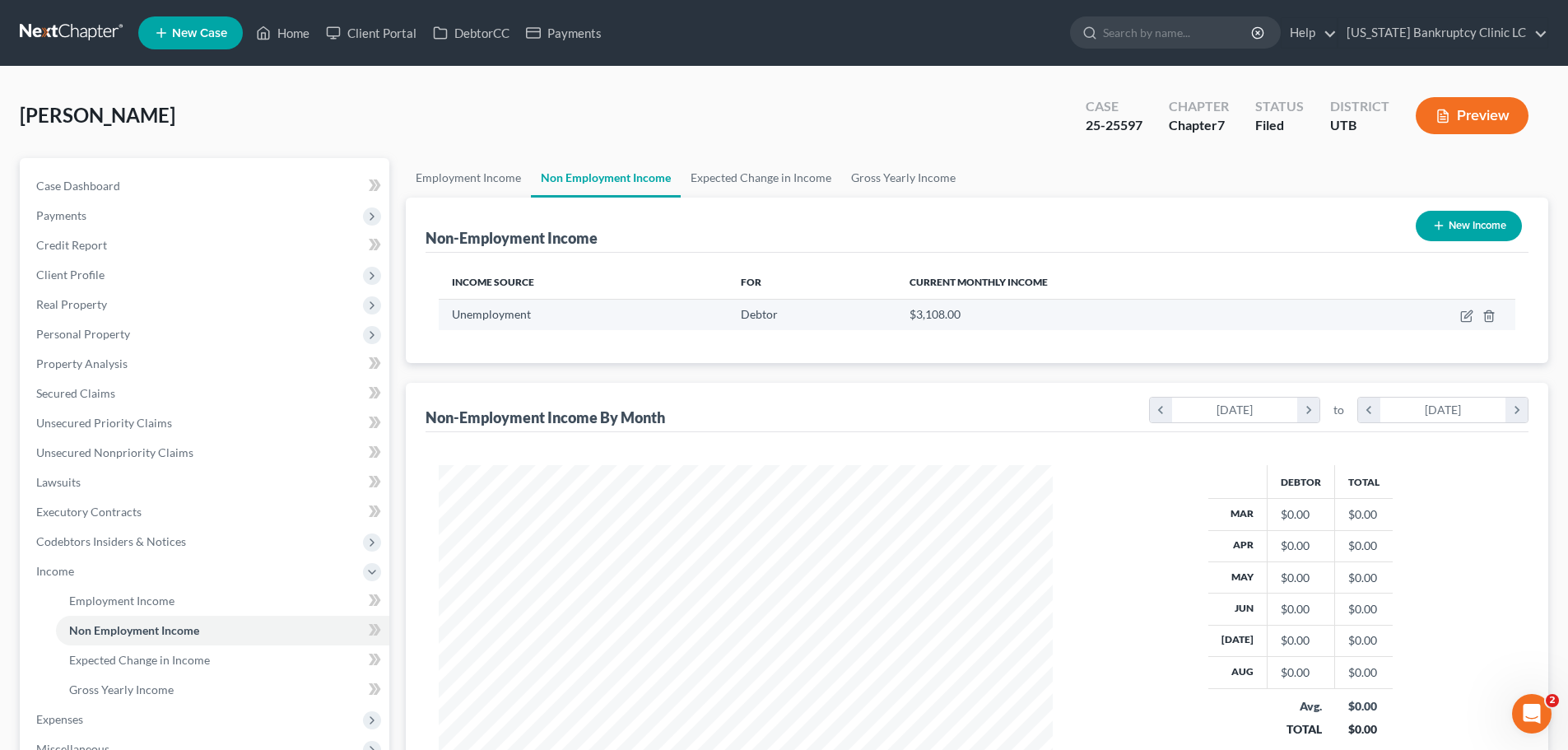
scroll to position [307, 648]
